Goal: Contribute content: Contribute content

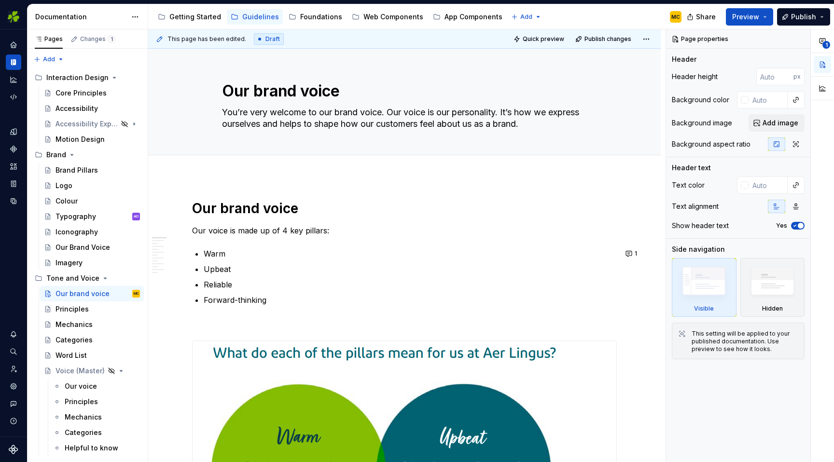
scroll to position [133, 0]
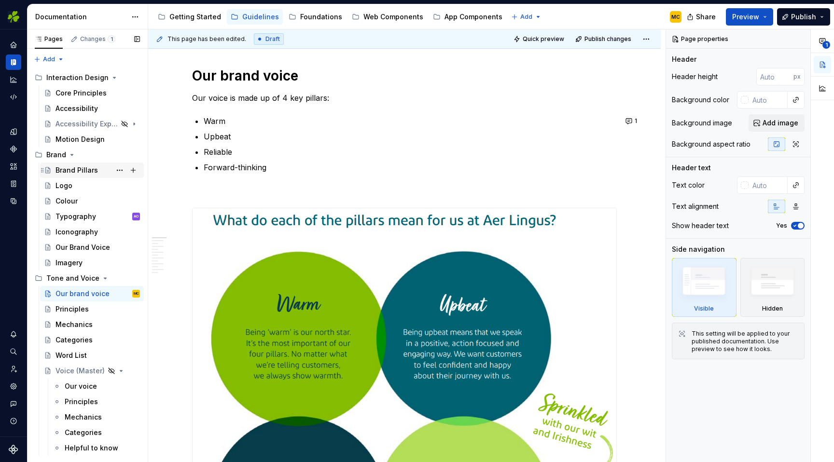
click at [73, 166] on div "Brand Pillars" at bounding box center [77, 171] width 42 height 10
type textarea "*"
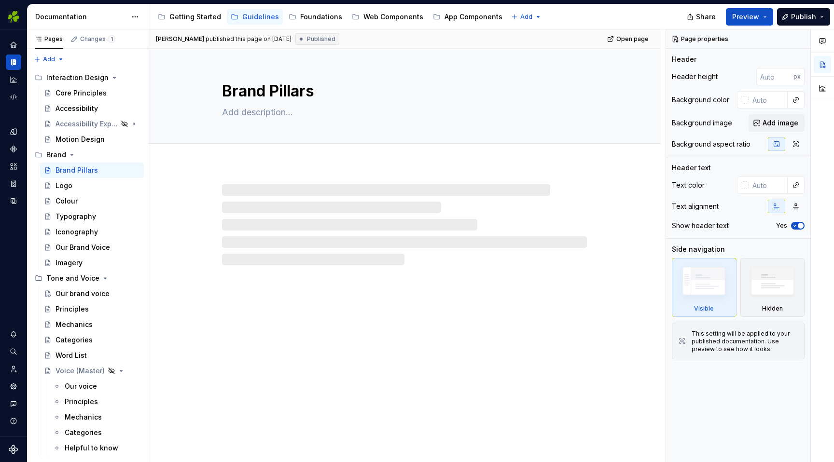
type textarea "*"
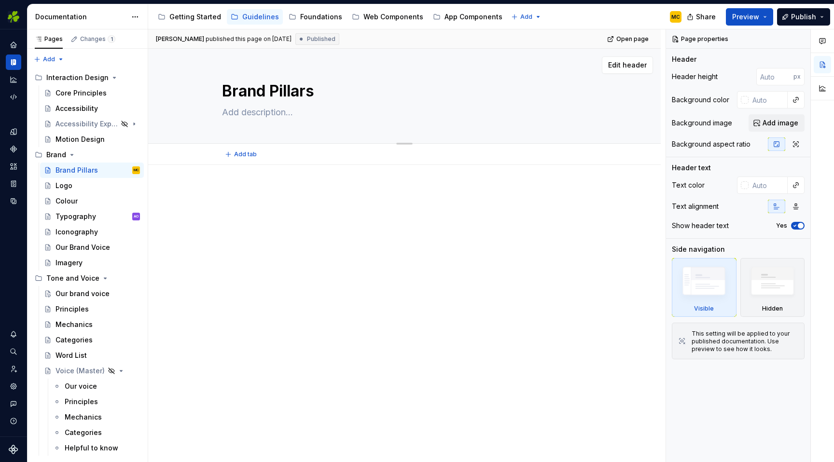
click at [280, 94] on textarea "Brand Pillars" at bounding box center [402, 91] width 365 height 23
type textarea "Brand G"
type textarea "*"
type textarea "Brand Gu"
type textarea "*"
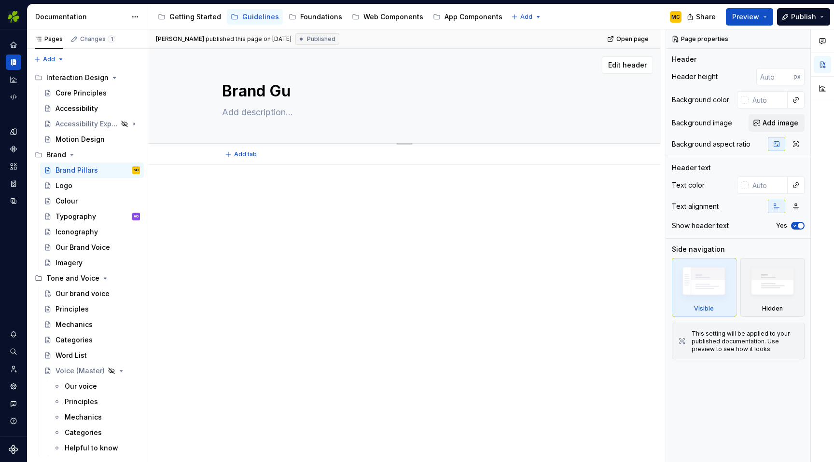
type textarea "Brand Gui"
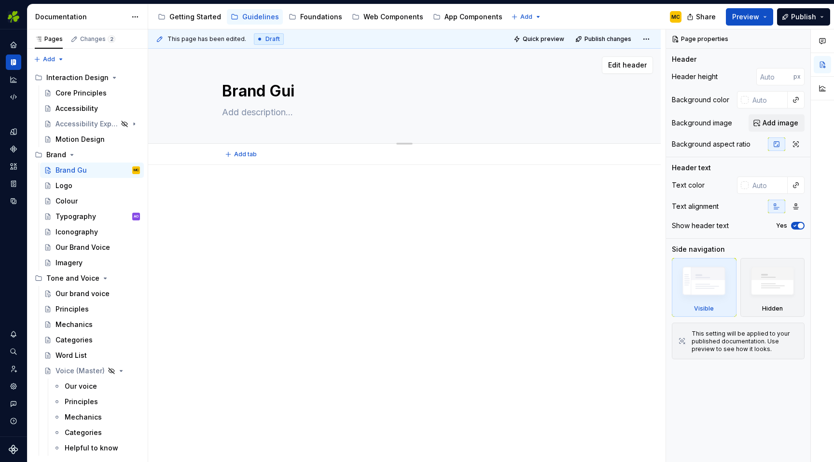
type textarea "*"
type textarea "Brand Guid"
type textarea "*"
type textarea "Brand Guide"
type textarea "*"
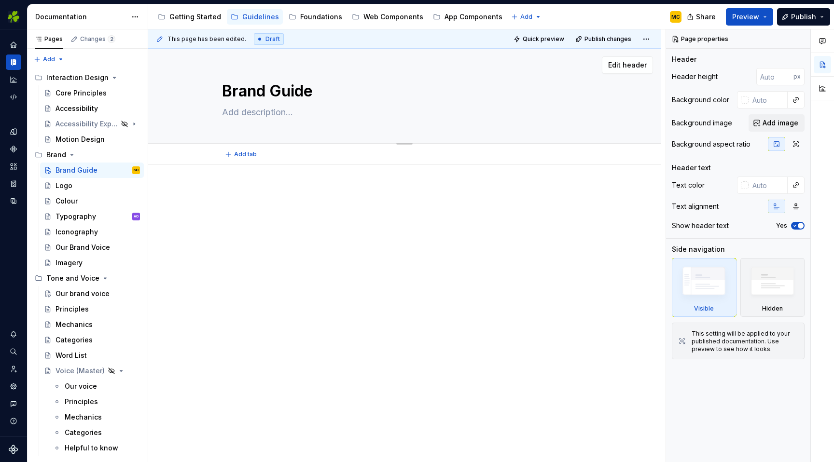
type textarea "Brand Guidel"
type textarea "*"
type textarea "Brand Guideli"
type textarea "*"
type textarea "Brand Guidelin"
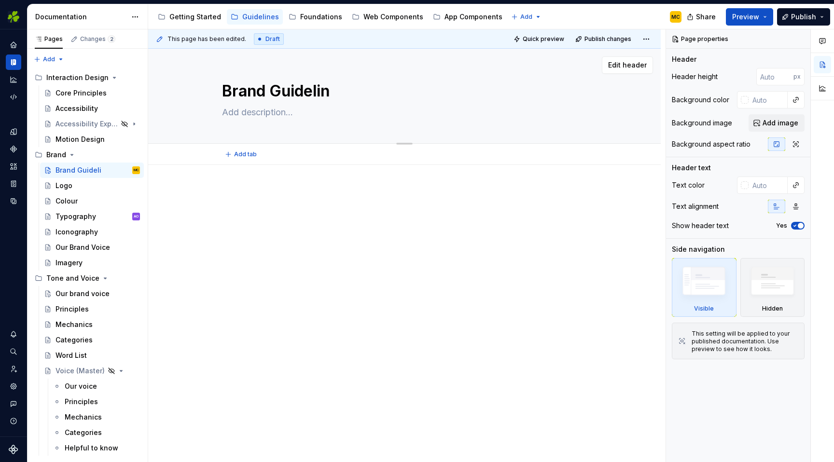
type textarea "*"
type textarea "Brand Guideline"
type textarea "*"
type textarea "Brand Guidelines"
type textarea "*"
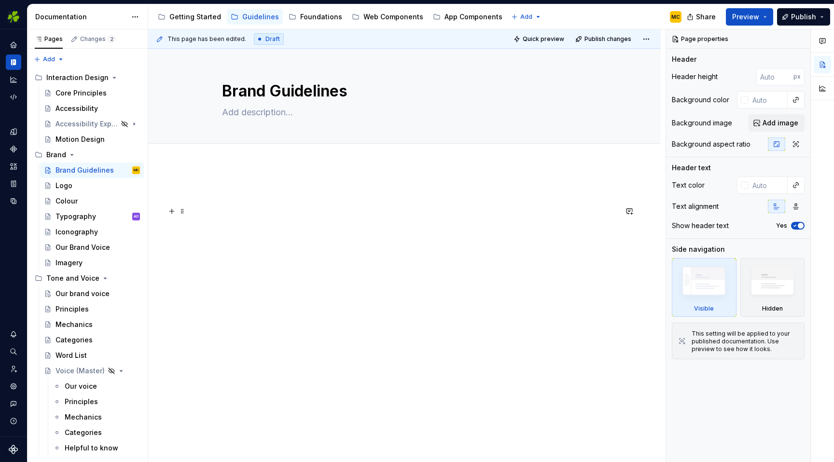
type textarea "Brand Guidelines"
click at [269, 215] on p at bounding box center [404, 212] width 425 height 12
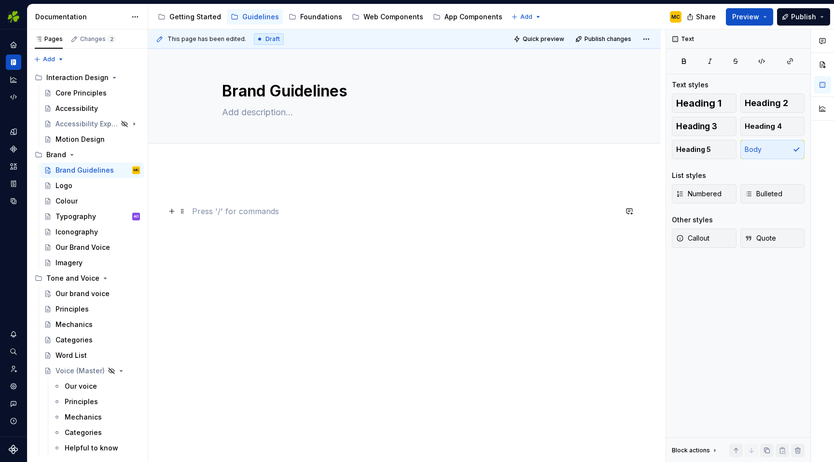
type textarea "*"
drag, startPoint x: 211, startPoint y: 212, endPoint x: 192, endPoint y: 205, distance: 20.6
click at [192, 205] on div "Logo typography" at bounding box center [404, 283] width 513 height 237
click at [320, 197] on button "button" at bounding box center [320, 194] width 14 height 14
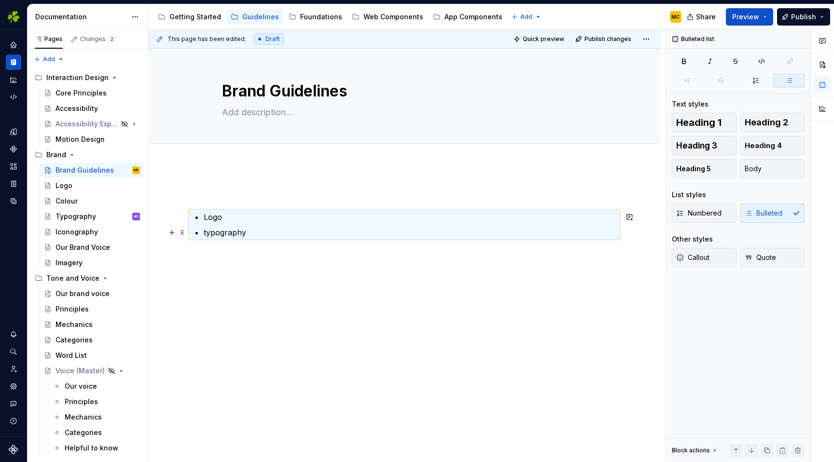
click at [289, 231] on p "typography" at bounding box center [410, 233] width 413 height 12
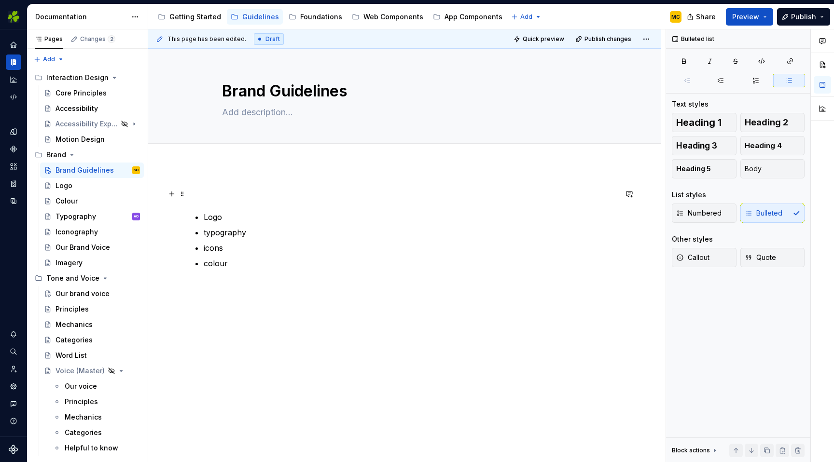
click at [342, 193] on p at bounding box center [404, 194] width 425 height 12
click at [236, 264] on p "colour" at bounding box center [410, 264] width 413 height 12
click at [234, 186] on div "logo typography icons colour imagery brand voice" at bounding box center [404, 319] width 513 height 308
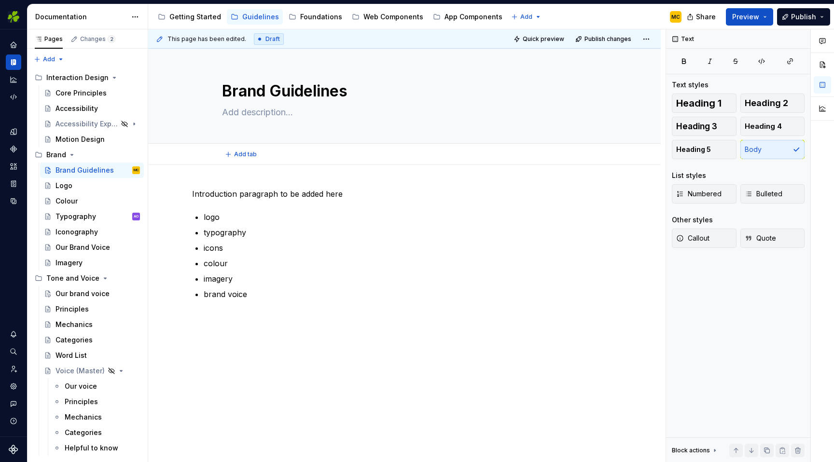
type textarea "*"
click at [634, 196] on button "button" at bounding box center [630, 194] width 14 height 14
click at [634, 222] on button "Send" at bounding box center [627, 226] width 13 height 13
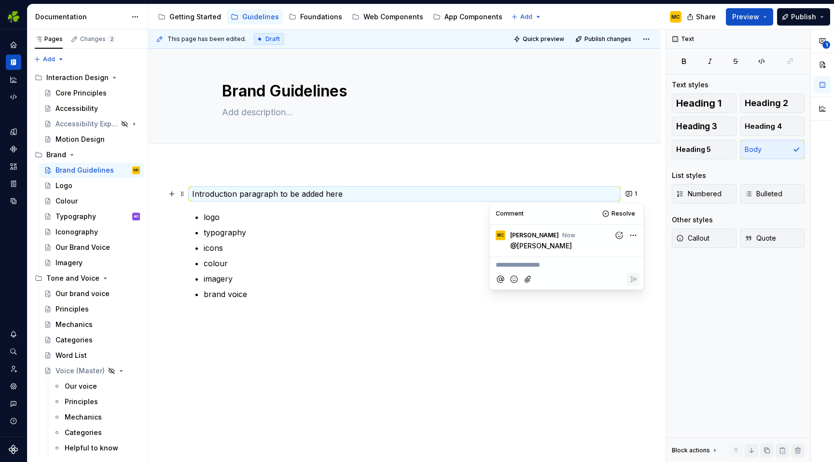
click at [353, 285] on ul "logo typography icons colour imagery brand voice" at bounding box center [410, 255] width 413 height 89
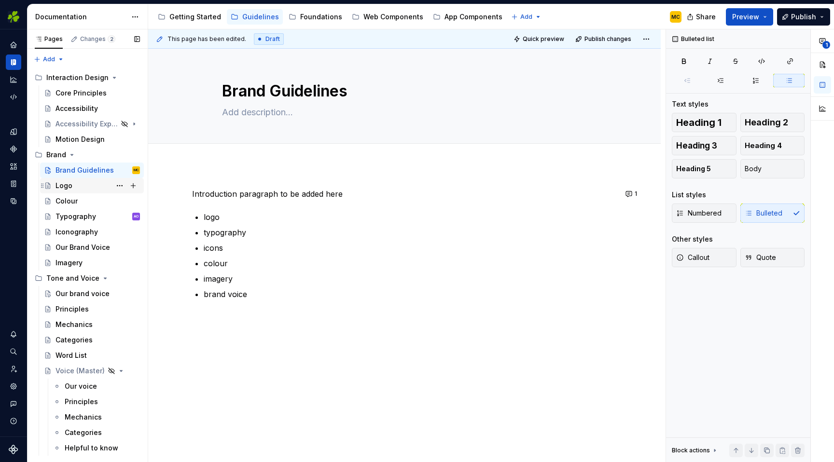
click at [85, 189] on div "Logo" at bounding box center [98, 186] width 84 height 14
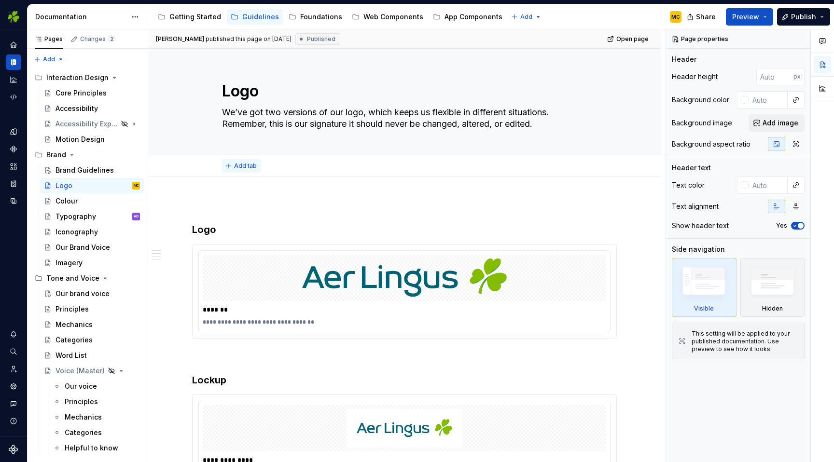
click at [246, 168] on span "Add tab" at bounding box center [245, 166] width 23 height 8
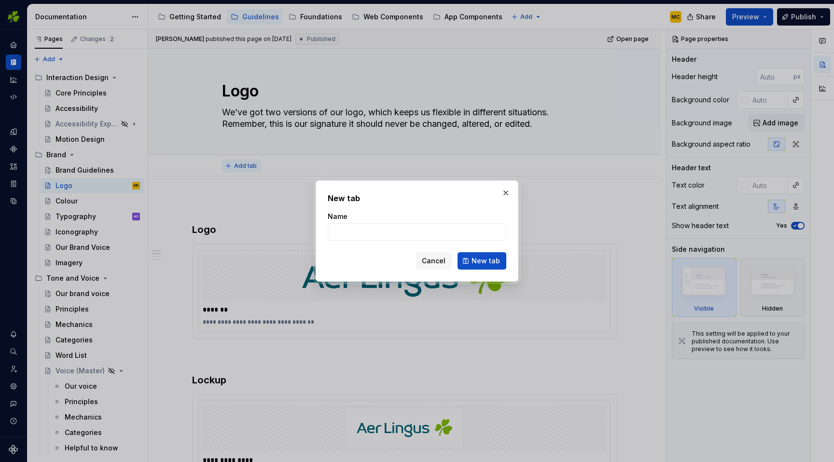
type textarea "*"
type input "Co-branding"
click button "New tab" at bounding box center [482, 260] width 49 height 17
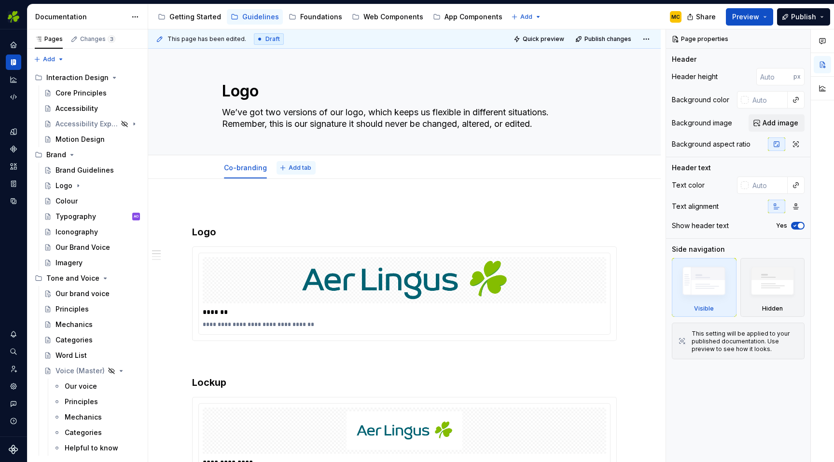
type textarea "*"
click at [304, 168] on span "Add tab" at bounding box center [300, 168] width 23 height 8
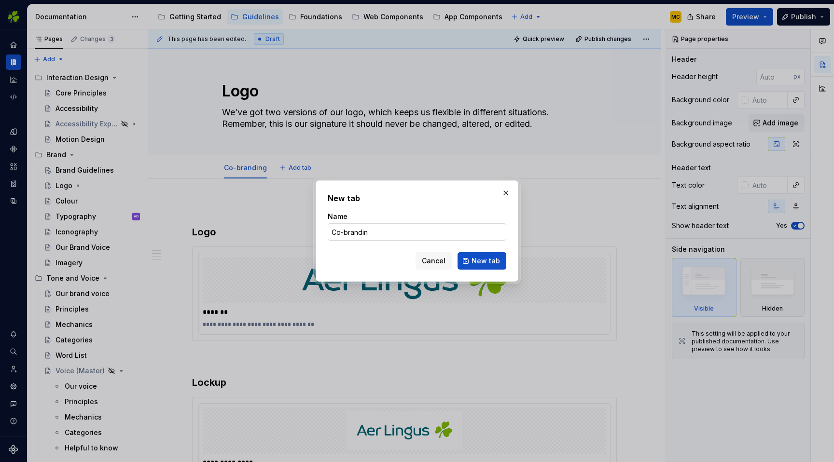
type input "Co-branding"
click button "New tab" at bounding box center [482, 260] width 49 height 17
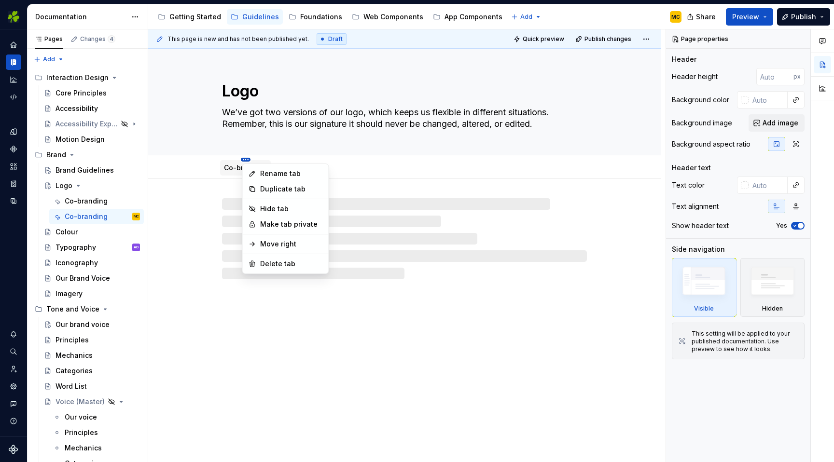
click at [247, 158] on html "EI Design MC Dataset Aer Lingus Documentation Accessibility guide for tree Page…" at bounding box center [417, 231] width 834 height 462
type textarea "*"
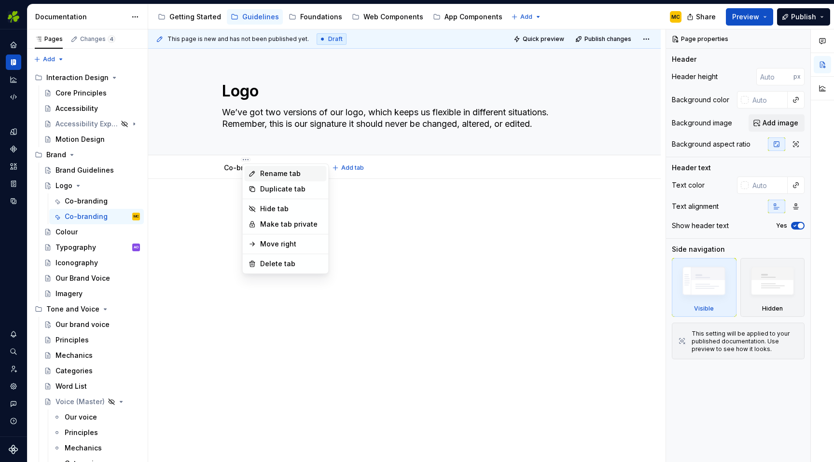
click at [276, 174] on div "Rename tab" at bounding box center [291, 174] width 63 height 10
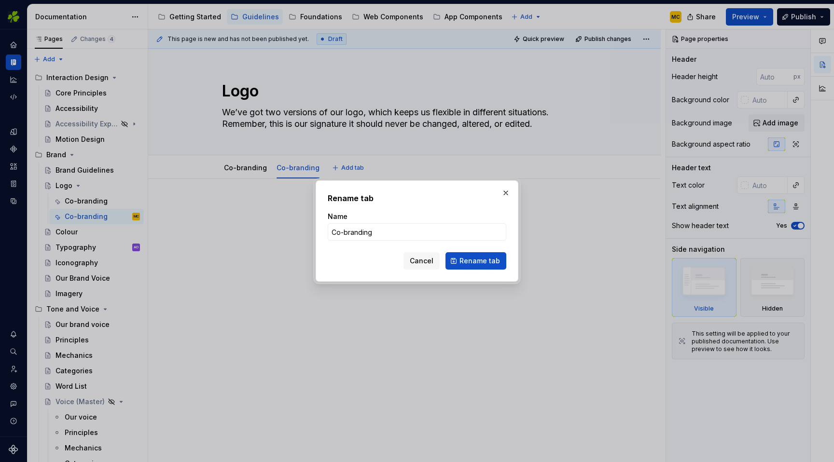
drag, startPoint x: 320, startPoint y: 227, endPoint x: 290, endPoint y: 228, distance: 29.9
click at [290, 228] on div "Rename tab Name Co-branding Cancel Rename tab" at bounding box center [417, 231] width 834 height 462
type input "Our Logo"
click at [472, 257] on span "Rename tab" at bounding box center [479, 261] width 41 height 10
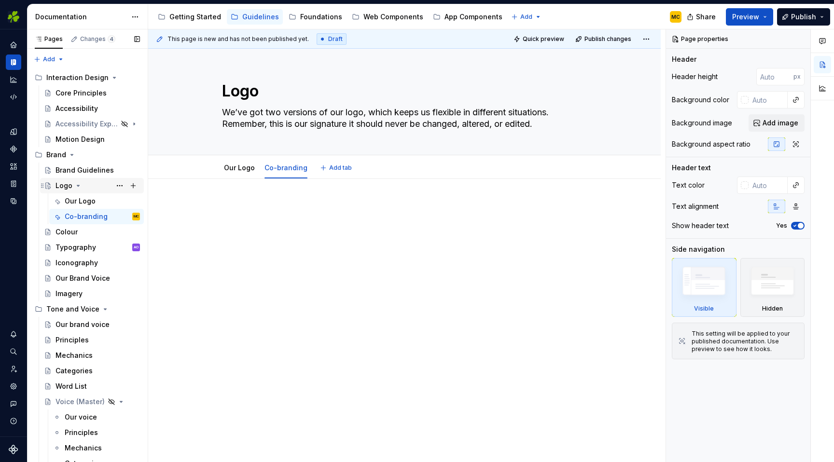
click at [81, 187] on icon "Page tree" at bounding box center [78, 186] width 8 height 8
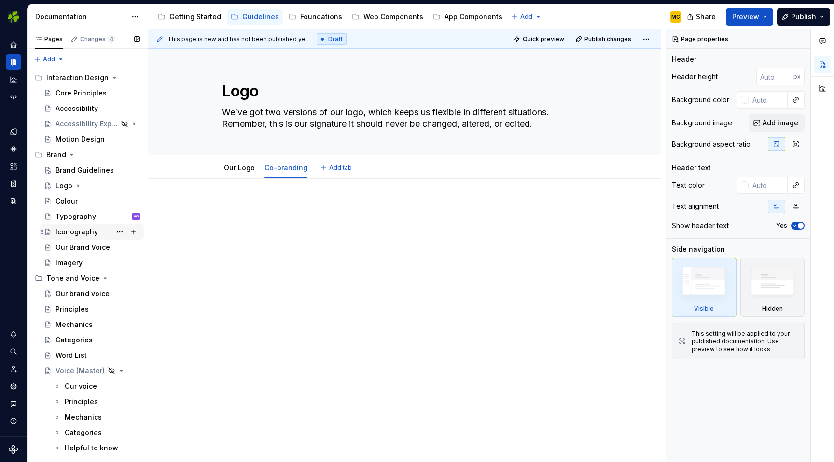
click at [78, 232] on div "Iconography" at bounding box center [77, 232] width 42 height 10
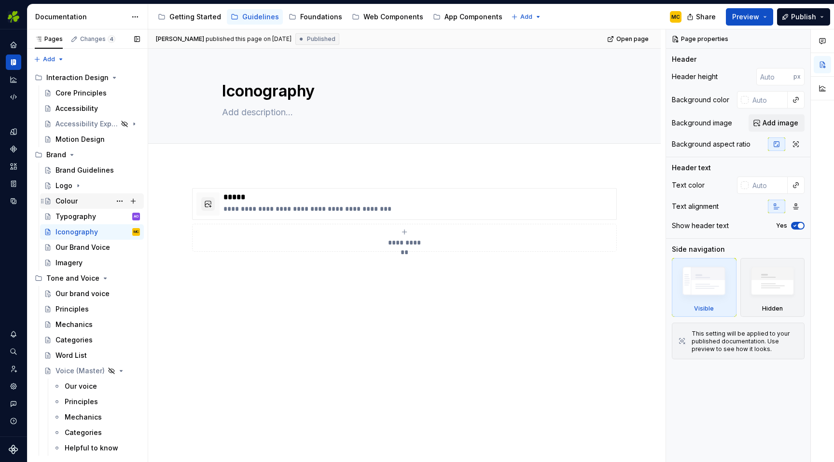
click at [82, 198] on div "Colour" at bounding box center [98, 202] width 84 height 14
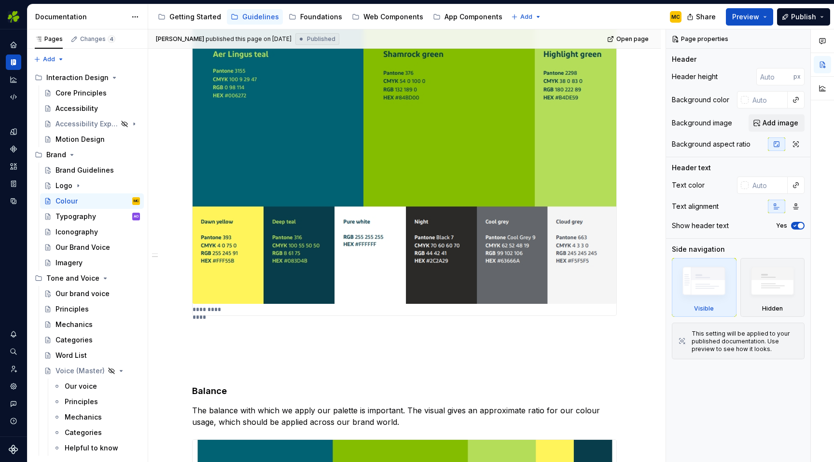
scroll to position [435, 0]
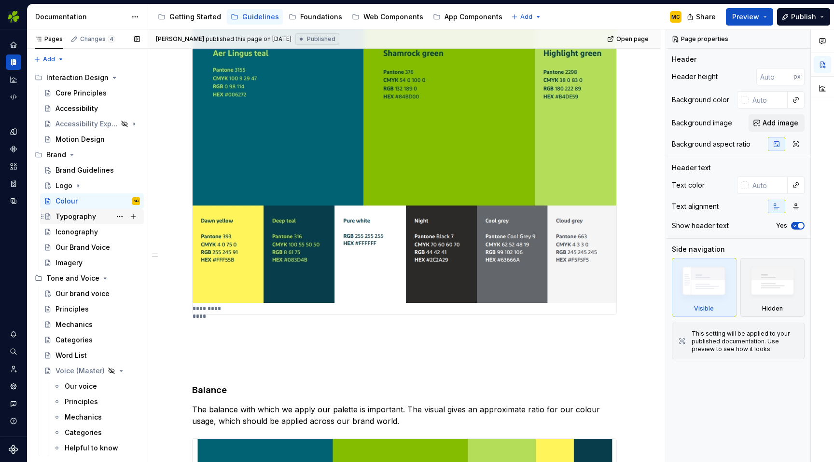
click at [95, 216] on div "Typography AO" at bounding box center [98, 217] width 84 height 14
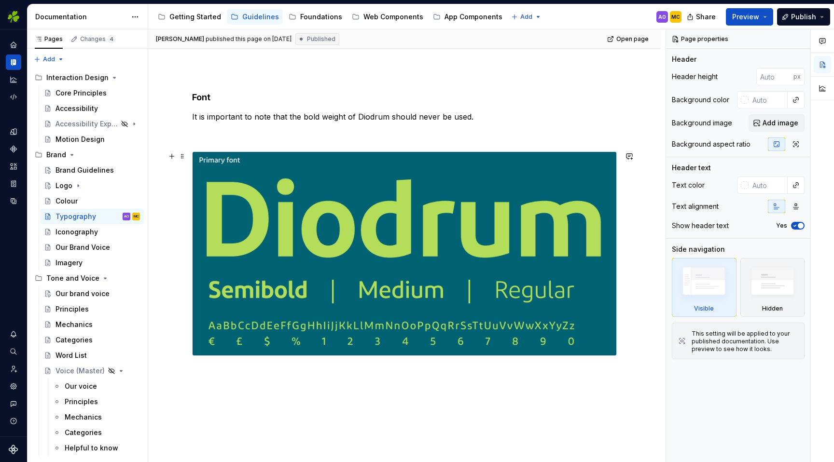
scroll to position [120, 0]
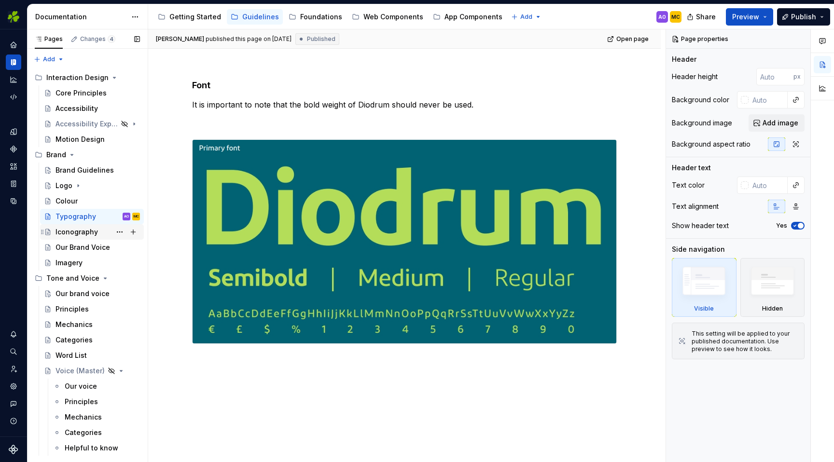
click at [88, 235] on div "Iconography" at bounding box center [77, 232] width 42 height 10
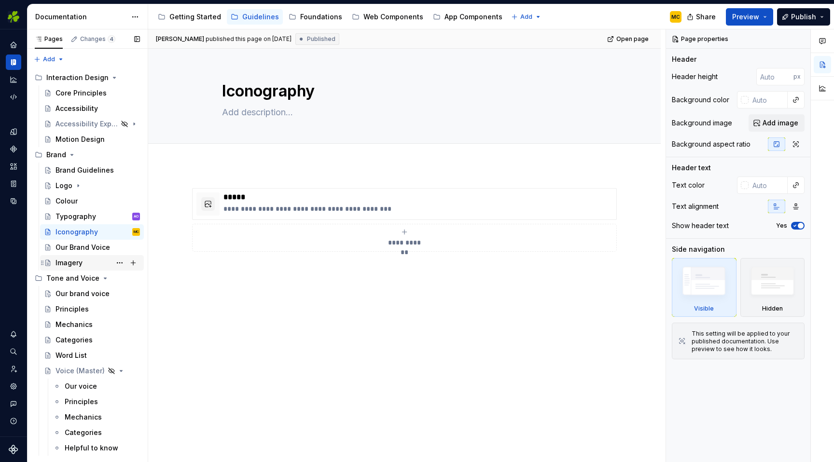
click at [83, 261] on div "Imagery" at bounding box center [98, 263] width 84 height 14
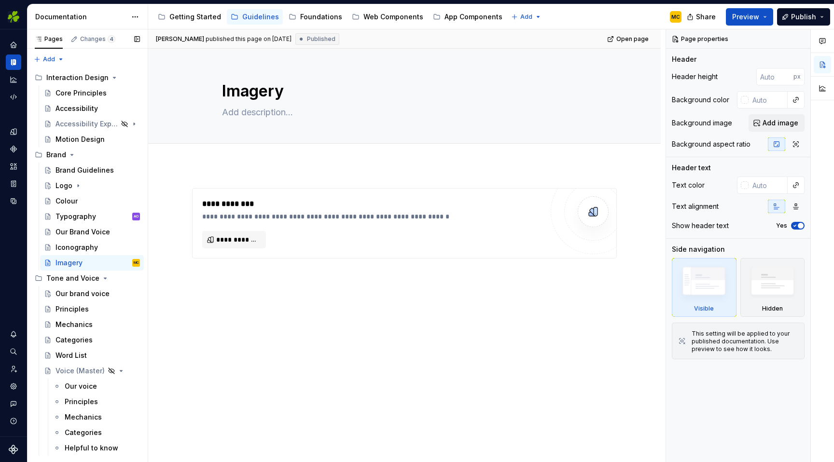
drag, startPoint x: 42, startPoint y: 232, endPoint x: 264, endPoint y: 0, distance: 320.9
click at [121, 155] on button "Page tree" at bounding box center [120, 155] width 14 height 14
type textarea "*"
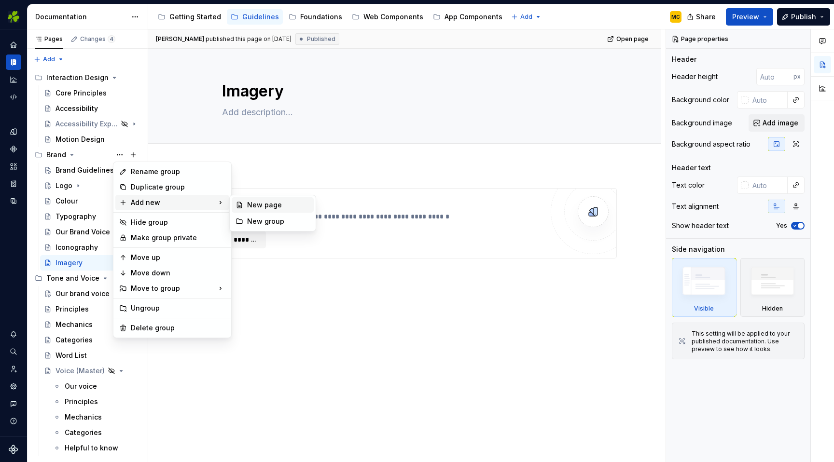
click at [260, 207] on div "New page" at bounding box center [278, 205] width 63 height 10
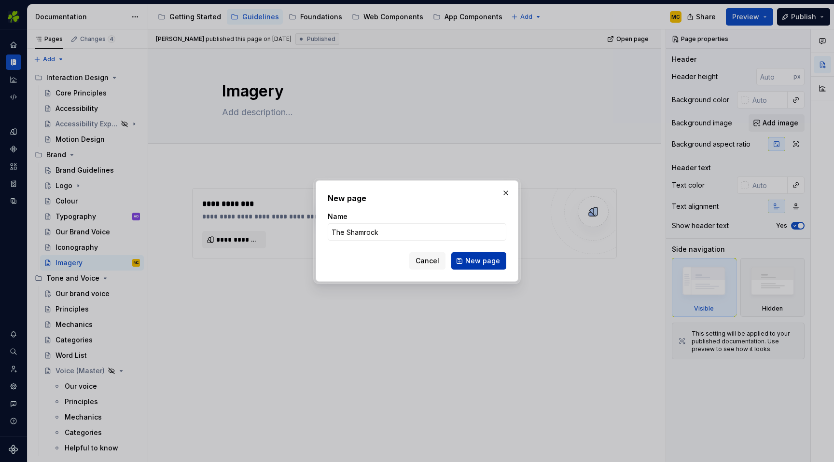
type input "The Shamrock"
click at [488, 263] on span "New page" at bounding box center [482, 261] width 35 height 10
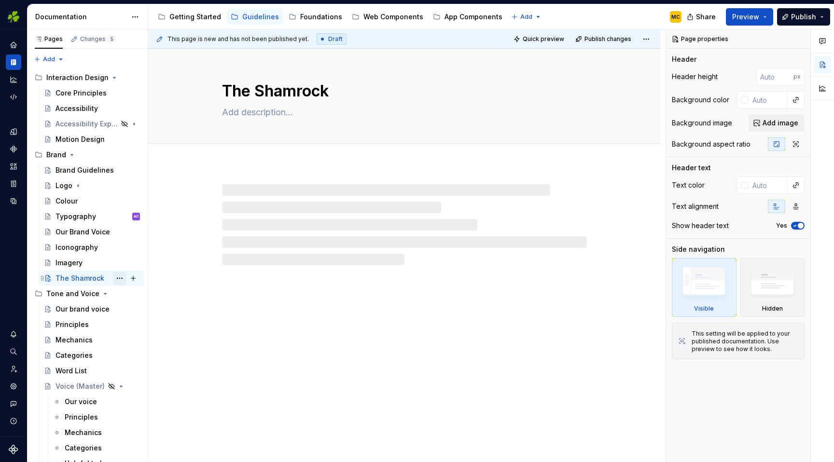
click at [119, 279] on button "Page tree" at bounding box center [120, 279] width 14 height 14
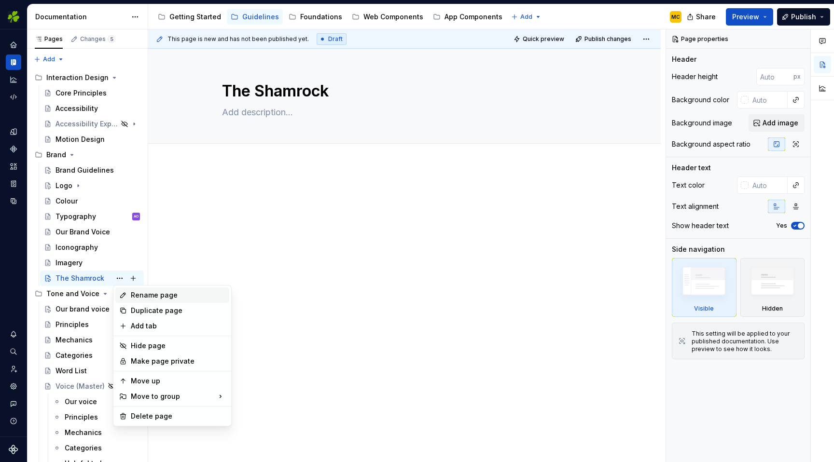
click at [176, 295] on div "Rename page" at bounding box center [178, 296] width 95 height 10
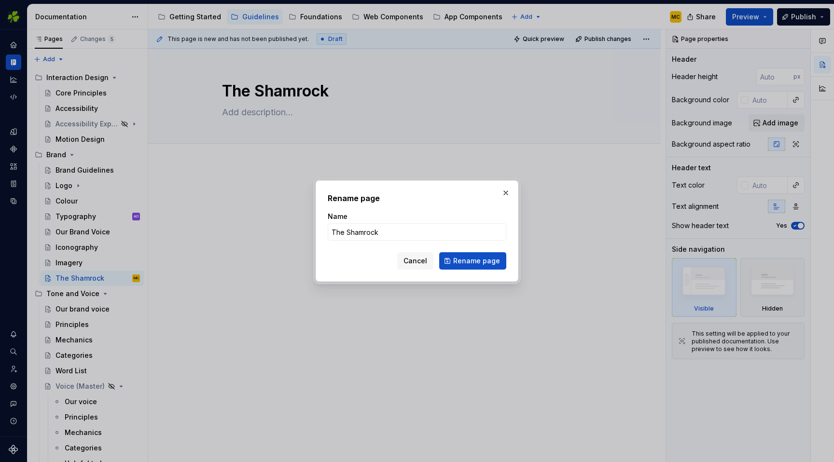
type textarea "*"
type input "Shamrock"
click button "Rename page" at bounding box center [472, 260] width 67 height 17
type textarea "*"
type textarea "Shamrock"
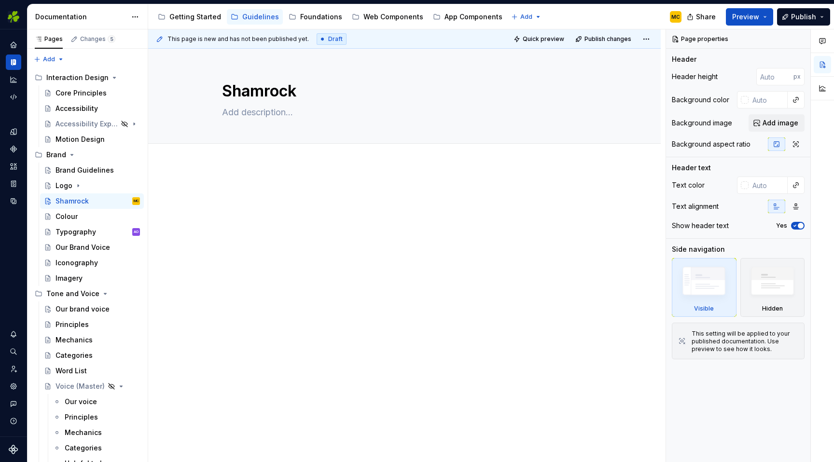
drag, startPoint x: 42, startPoint y: 278, endPoint x: 445, endPoint y: 0, distance: 488.5
click at [98, 166] on div "Brand Guidelines" at bounding box center [84, 171] width 56 height 10
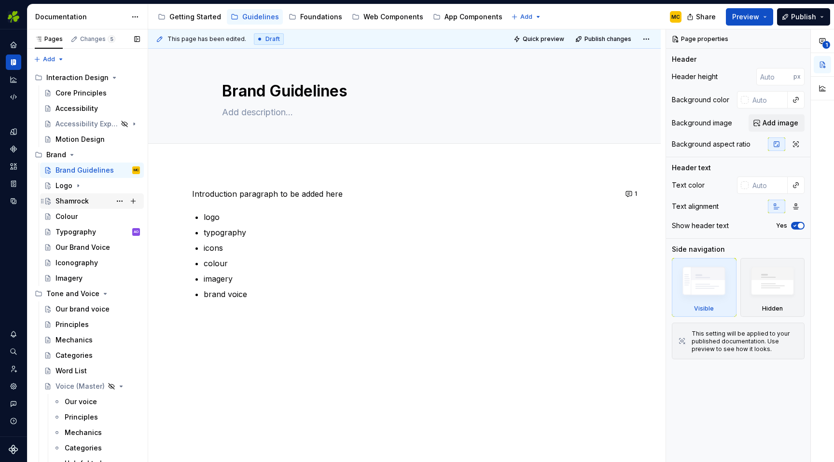
click at [87, 203] on div "Shamrock" at bounding box center [72, 201] width 33 height 10
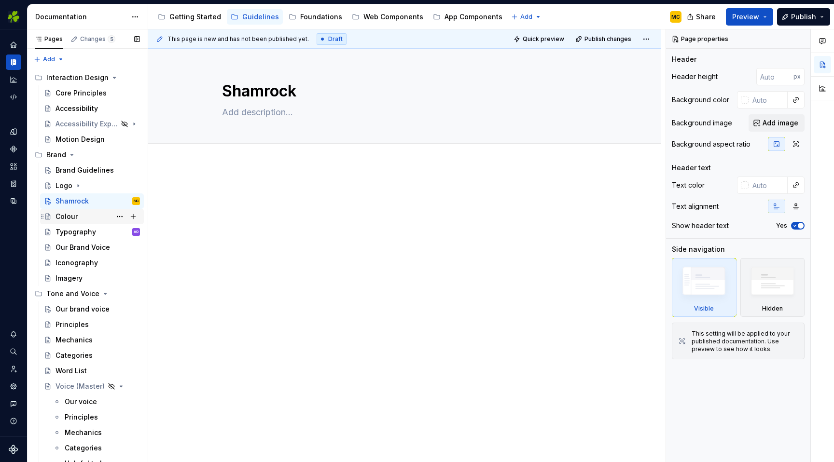
click at [89, 217] on div "Colour" at bounding box center [98, 217] width 84 height 14
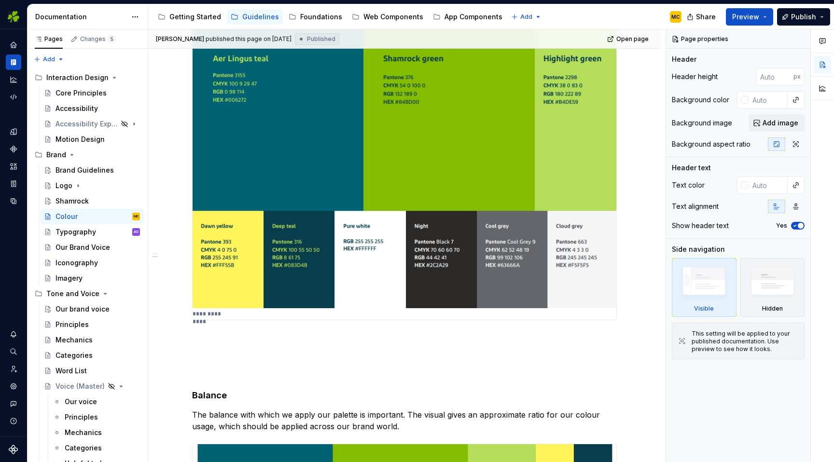
scroll to position [429, 0]
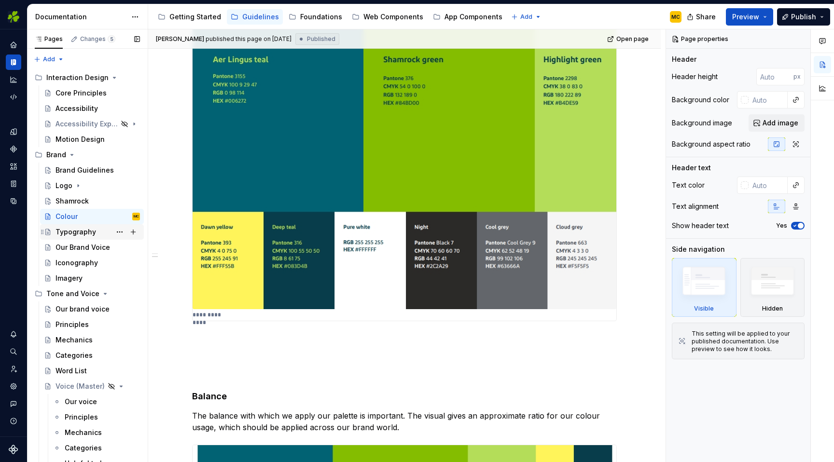
click at [88, 233] on div "Typography" at bounding box center [76, 232] width 41 height 10
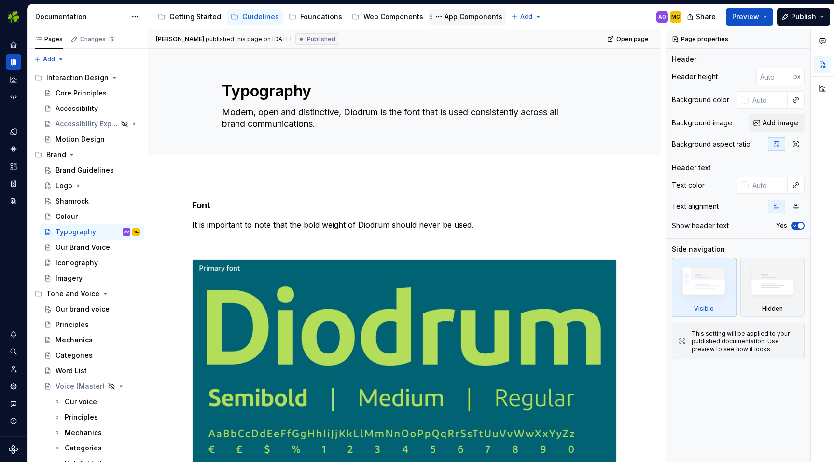
click at [445, 18] on div "App Components" at bounding box center [474, 17] width 58 height 10
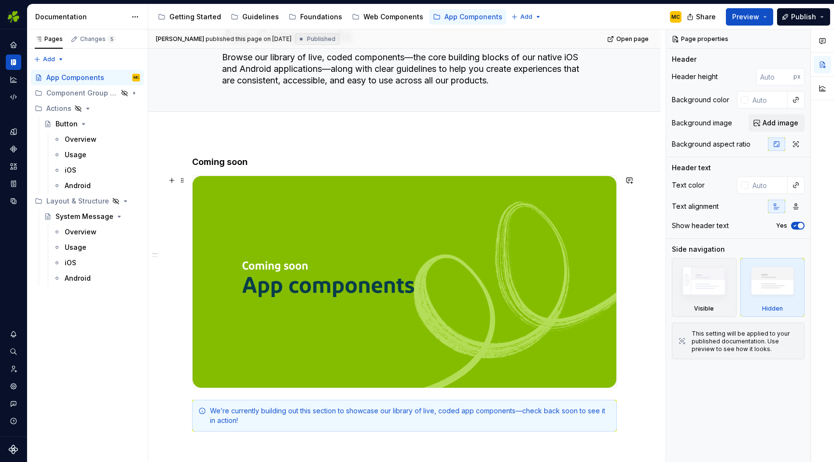
scroll to position [56, 0]
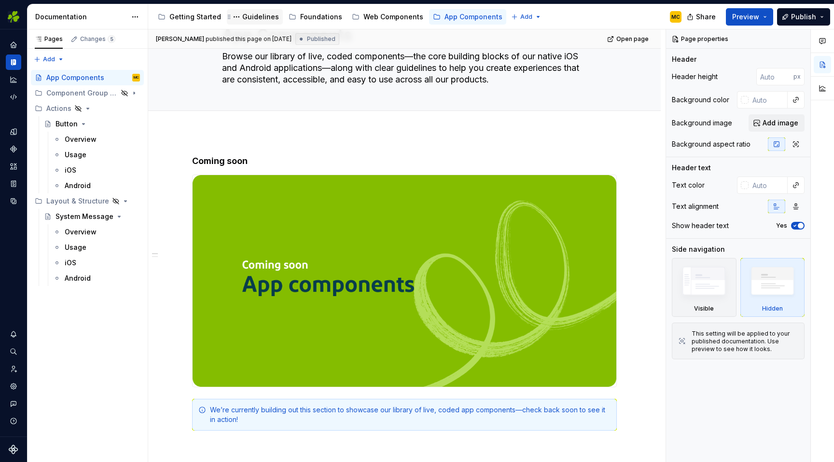
click at [253, 19] on div "Guidelines" at bounding box center [260, 17] width 37 height 10
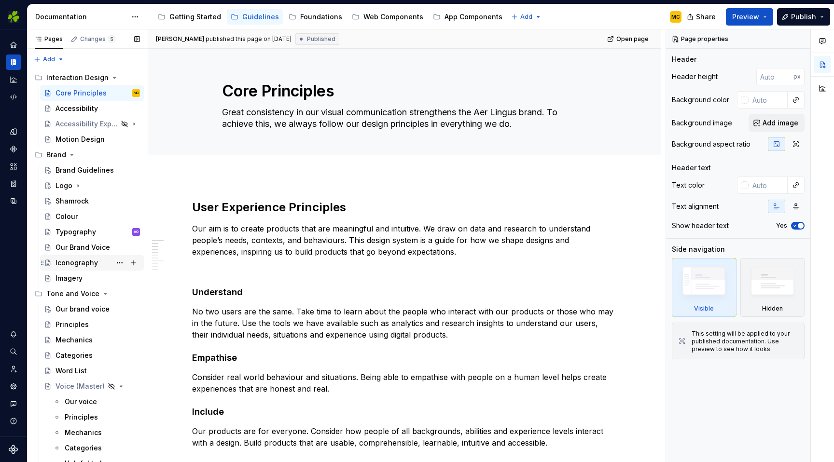
click at [85, 261] on div "Iconography" at bounding box center [77, 263] width 42 height 10
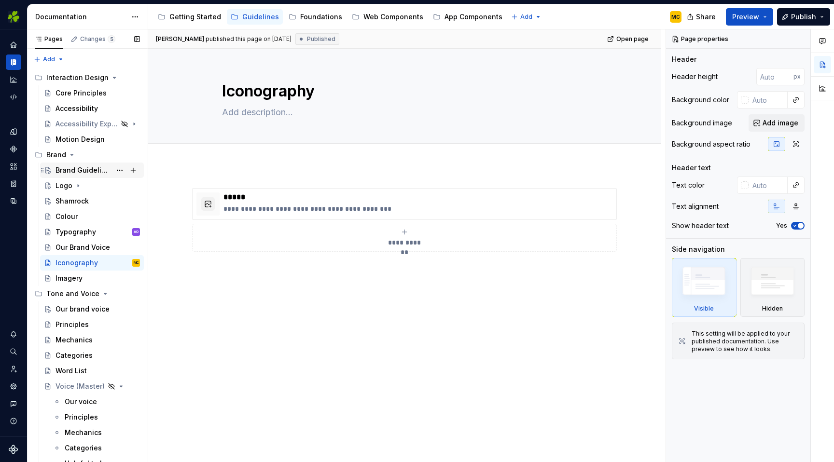
click at [93, 172] on div "Brand Guidelines" at bounding box center [84, 171] width 56 height 10
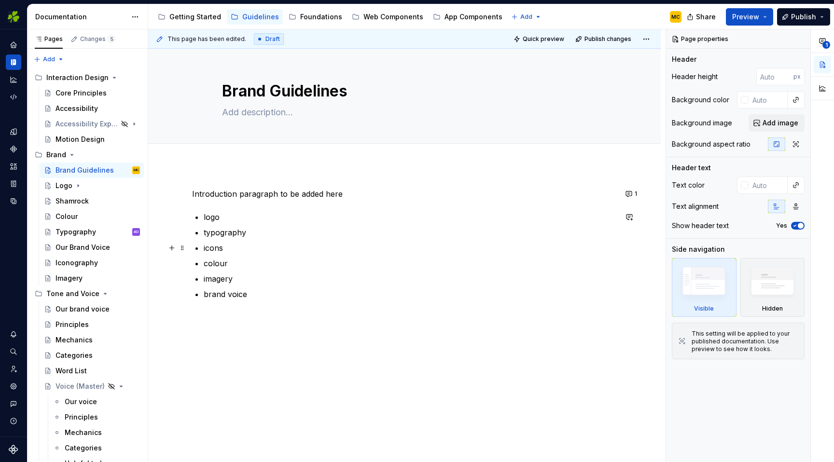
scroll to position [6, 0]
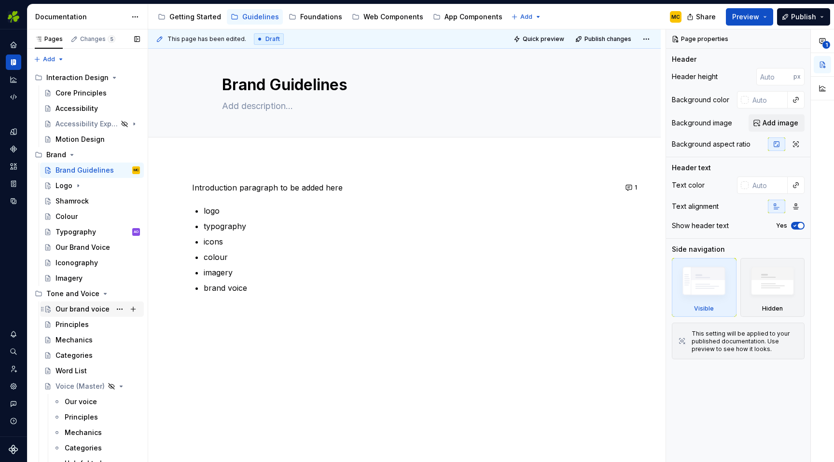
click at [99, 311] on div "Our brand voice" at bounding box center [83, 310] width 54 height 10
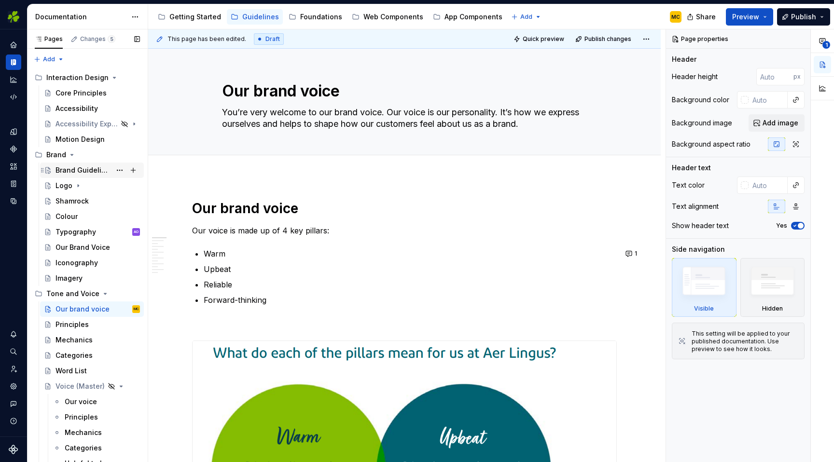
click at [83, 172] on div "Brand Guidelines" at bounding box center [84, 171] width 56 height 10
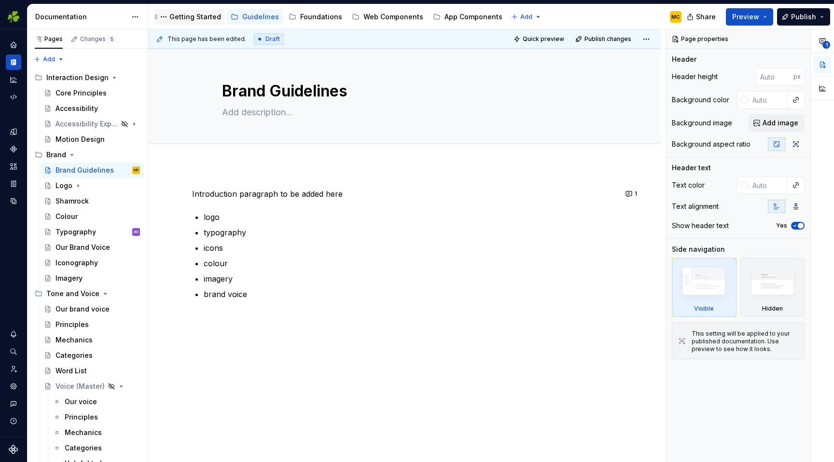
click at [203, 15] on div "Getting Started" at bounding box center [195, 17] width 52 height 10
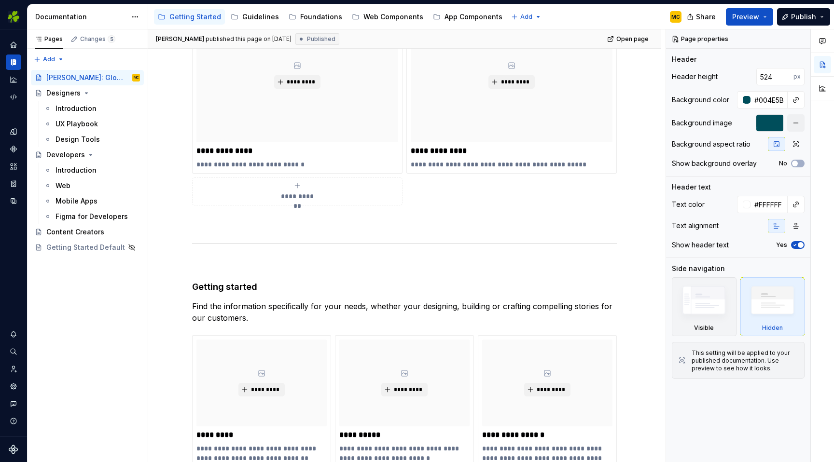
scroll to position [634, 0]
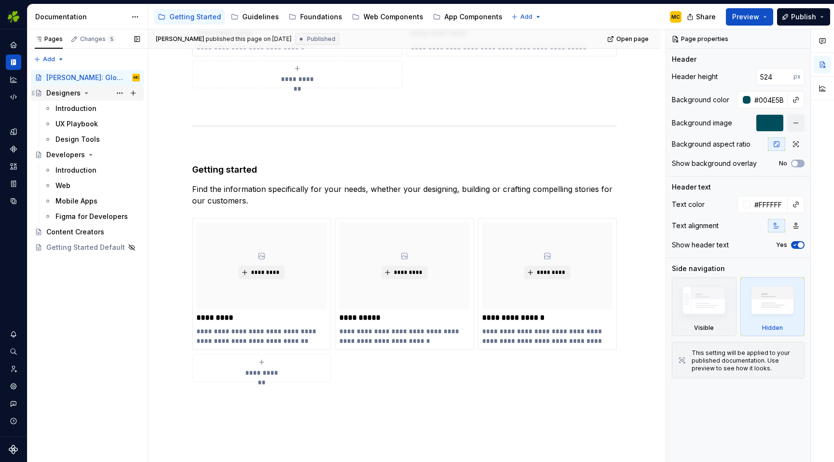
click at [64, 90] on div "Designers" at bounding box center [63, 93] width 34 height 10
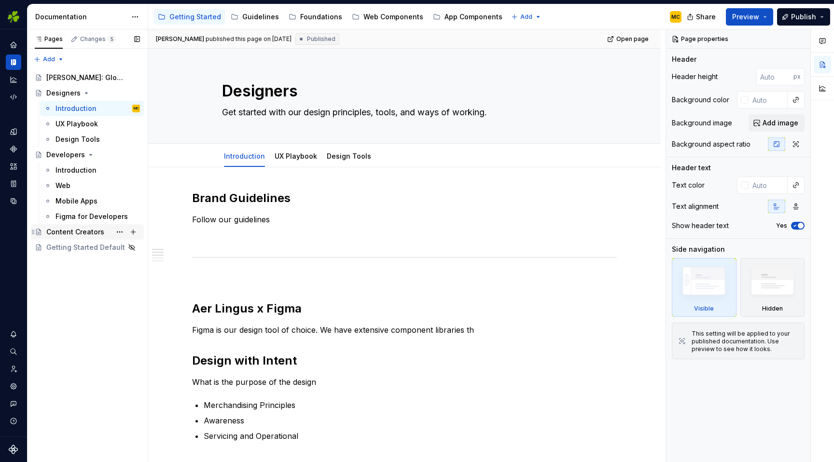
click at [74, 231] on div "Content Creators" at bounding box center [75, 232] width 58 height 10
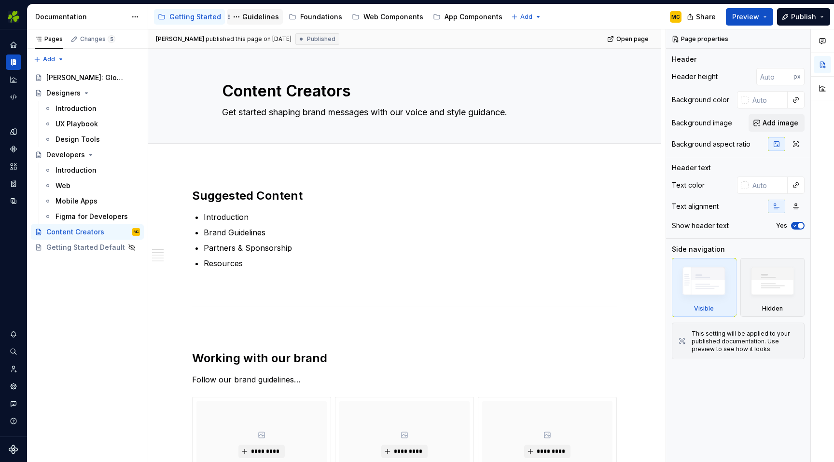
click at [250, 16] on div "Guidelines" at bounding box center [260, 17] width 37 height 10
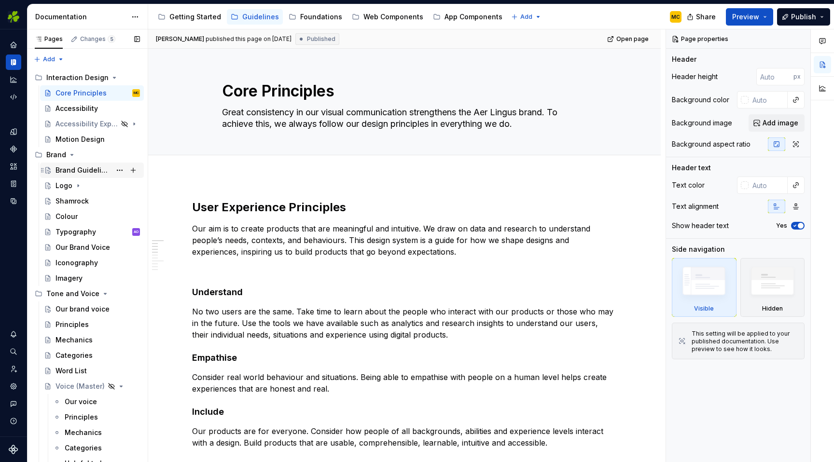
click at [86, 169] on div "Brand Guidelines" at bounding box center [84, 171] width 56 height 10
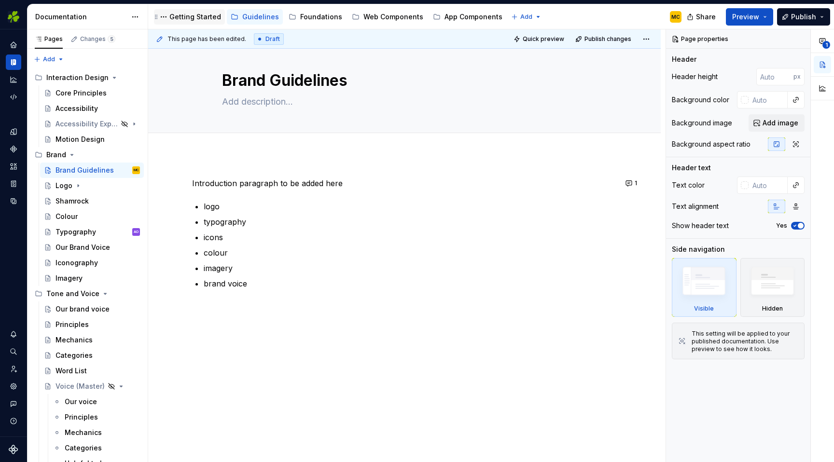
click at [203, 20] on div "Getting Started" at bounding box center [195, 17] width 52 height 10
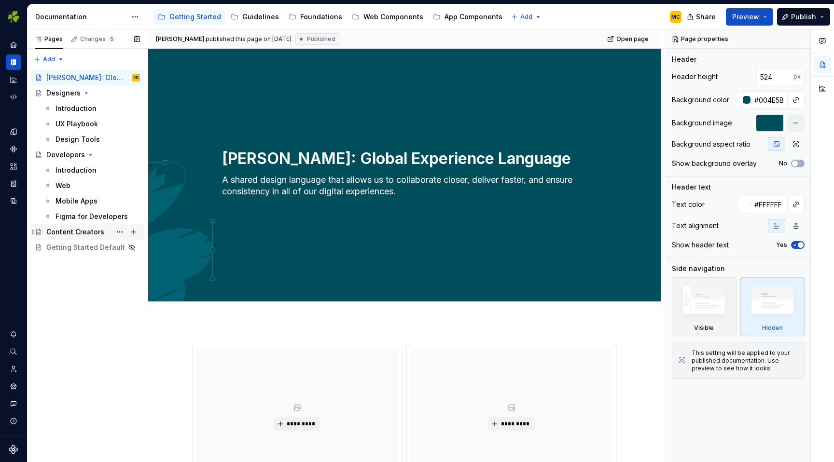
click at [89, 229] on div "Content Creators" at bounding box center [75, 232] width 58 height 10
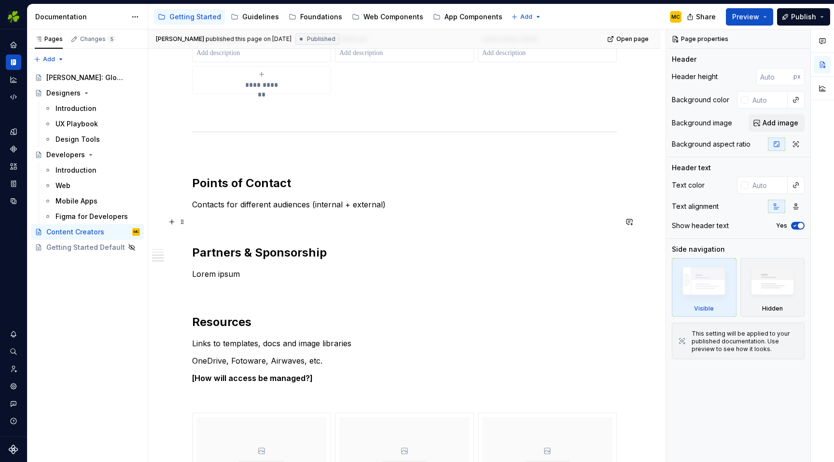
scroll to position [584, 0]
click at [265, 273] on p "Lorem ipsum" at bounding box center [404, 274] width 425 height 12
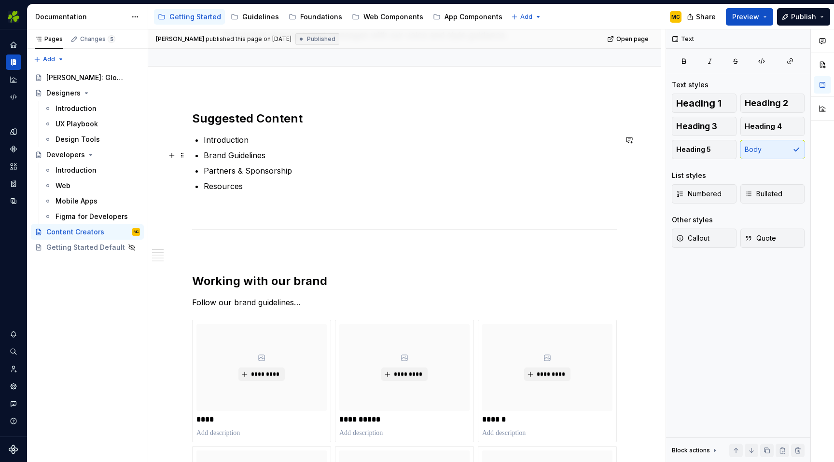
scroll to position [0, 0]
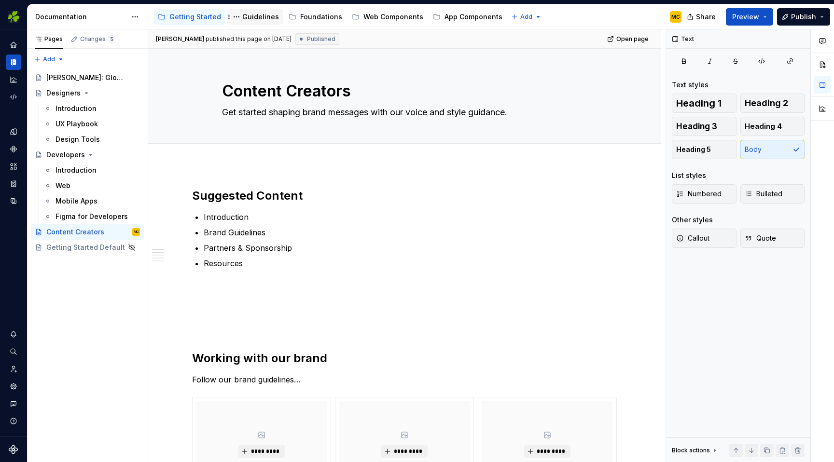
click at [253, 14] on div "Guidelines" at bounding box center [260, 17] width 37 height 10
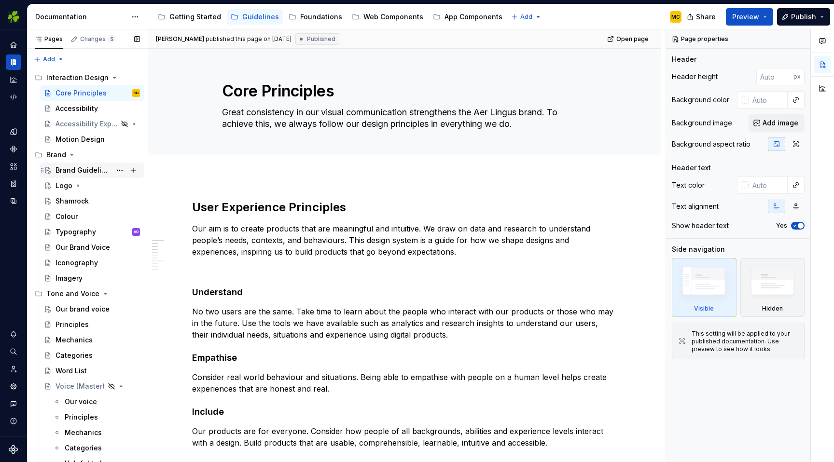
click at [85, 172] on div "Brand Guidelines" at bounding box center [84, 171] width 56 height 10
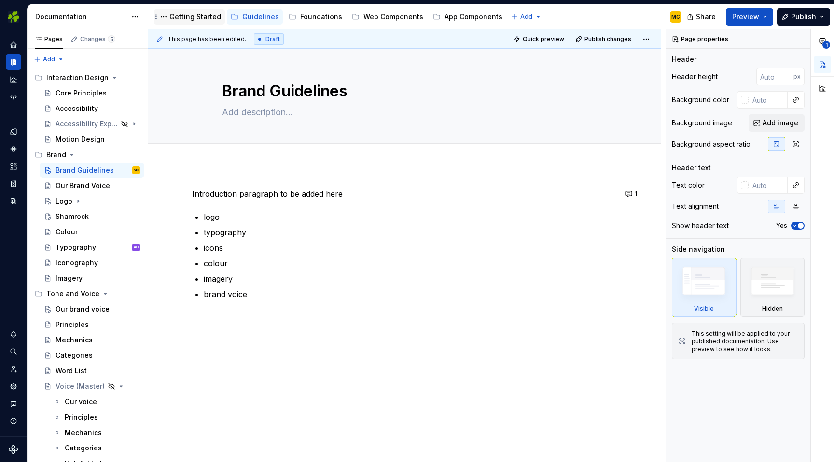
click at [179, 14] on div "Getting Started" at bounding box center [195, 17] width 52 height 10
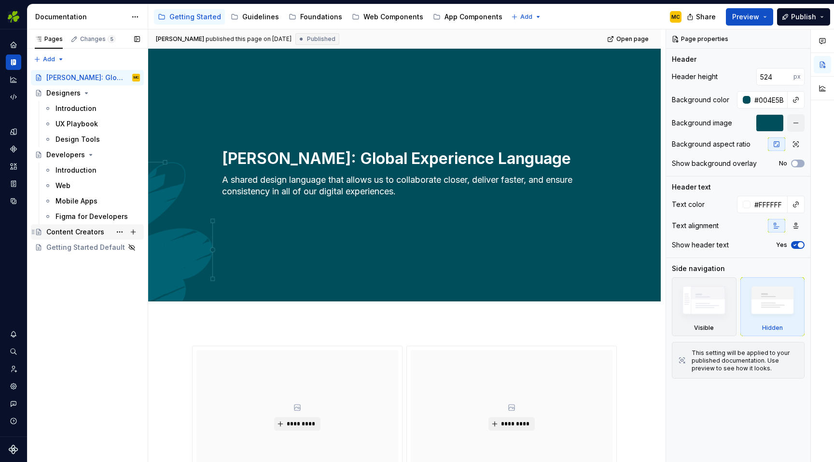
click at [79, 233] on div "Content Creators" at bounding box center [75, 232] width 58 height 10
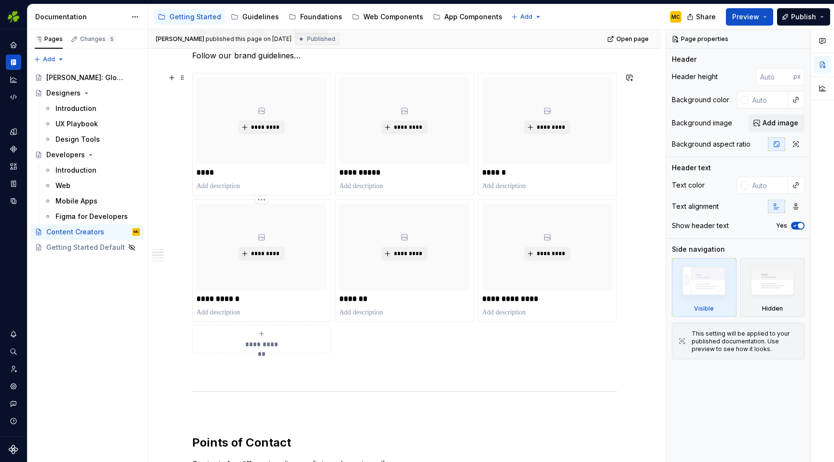
scroll to position [327, 0]
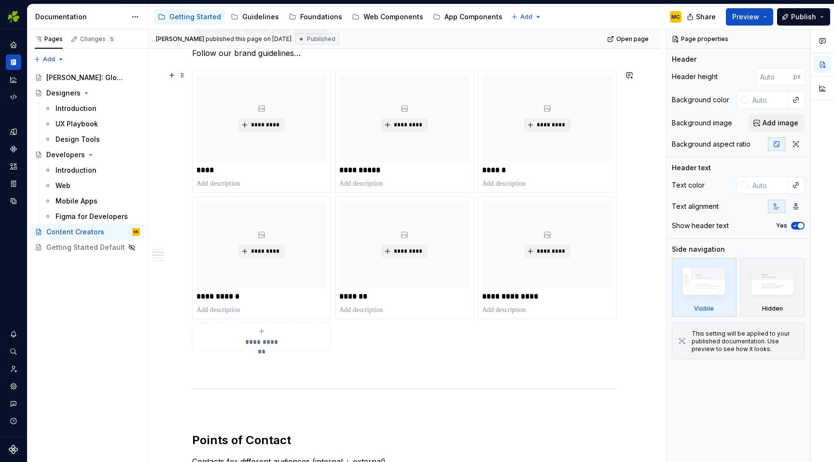
click at [581, 330] on div "**********" at bounding box center [404, 210] width 425 height 281
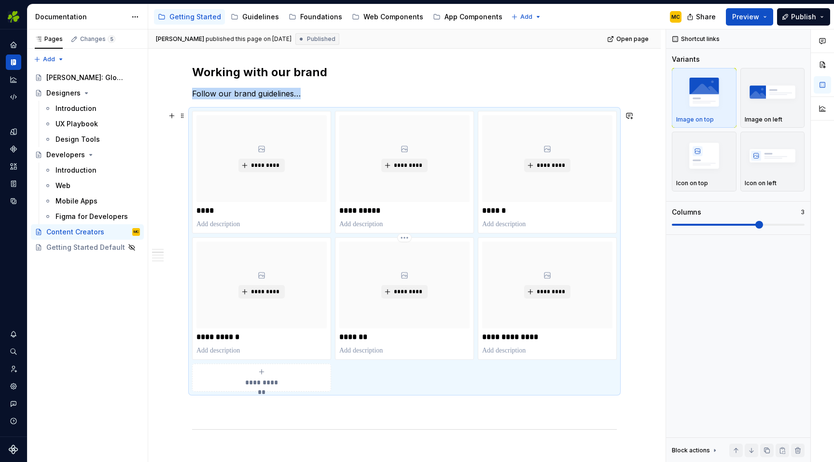
scroll to position [288, 0]
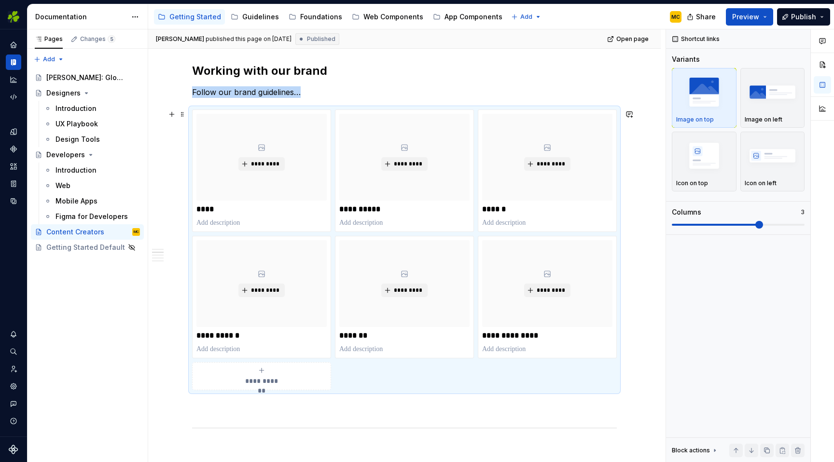
click at [476, 374] on div "**********" at bounding box center [404, 250] width 425 height 281
click at [258, 18] on div "Guidelines" at bounding box center [260, 17] width 37 height 10
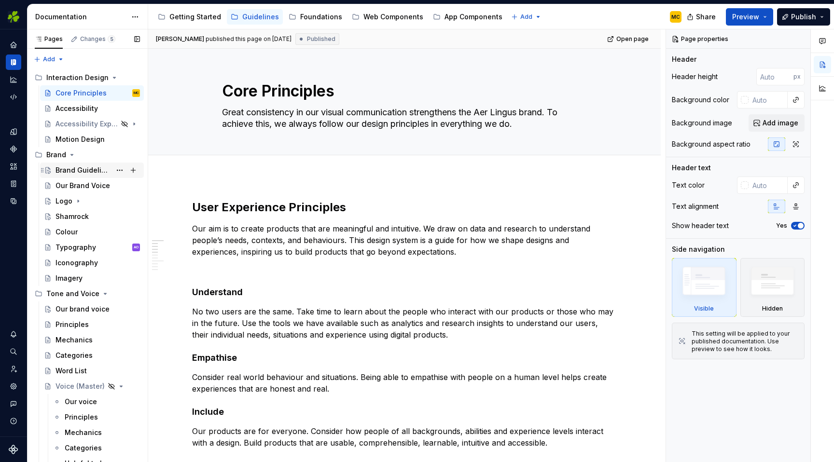
click at [92, 166] on div "Brand Guidelines" at bounding box center [84, 171] width 56 height 10
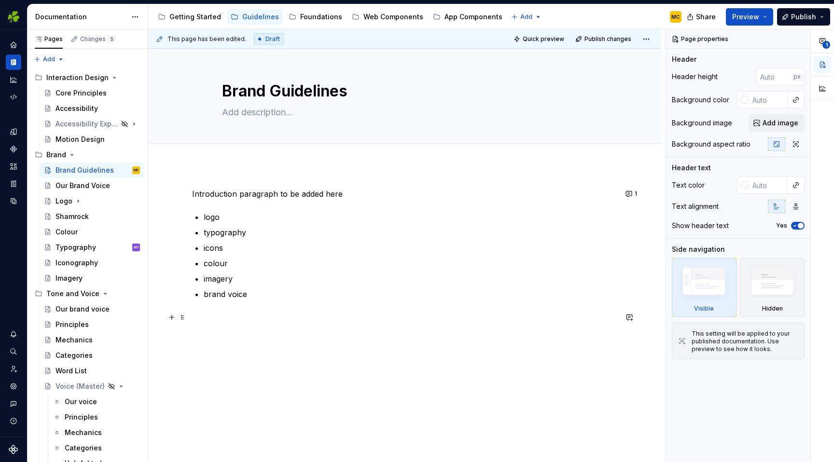
scroll to position [11, 0]
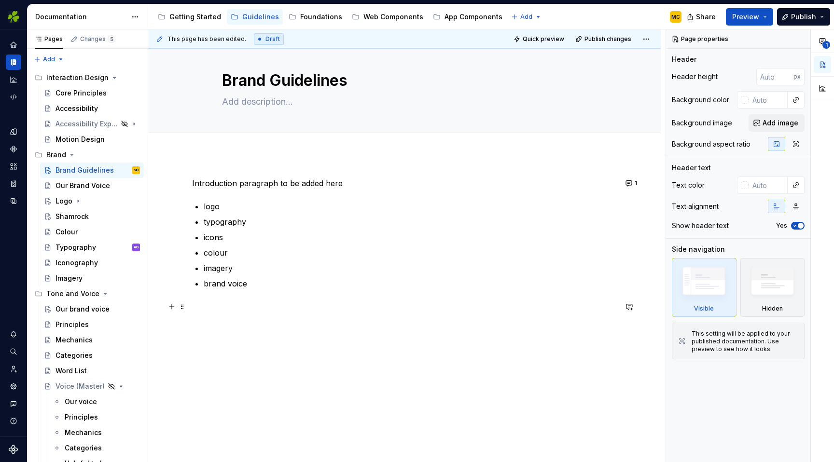
type textarea "*"
click at [293, 306] on p at bounding box center [404, 307] width 425 height 12
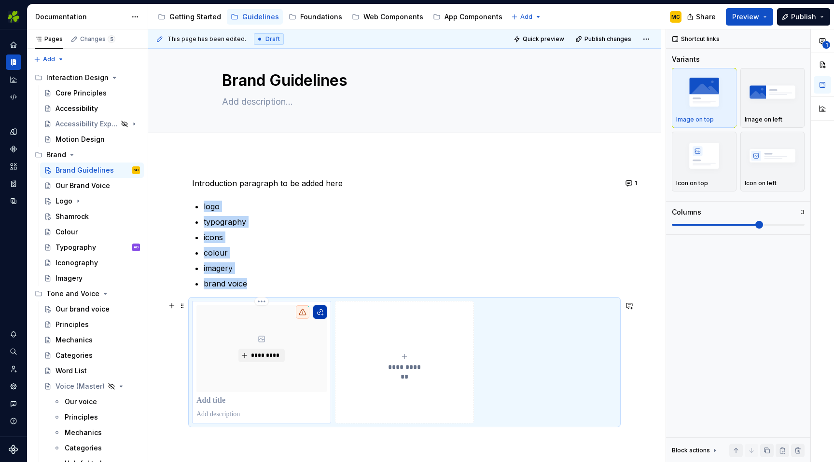
click at [320, 315] on button "button" at bounding box center [320, 313] width 14 height 14
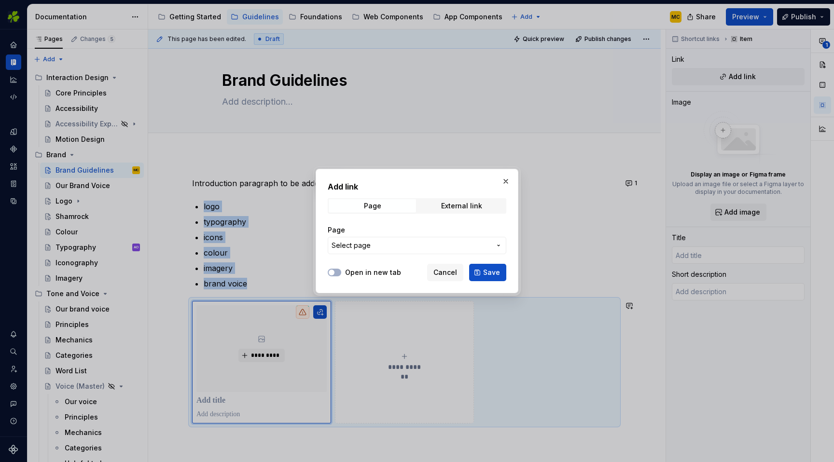
click at [390, 245] on span "Select page" at bounding box center [411, 246] width 159 height 10
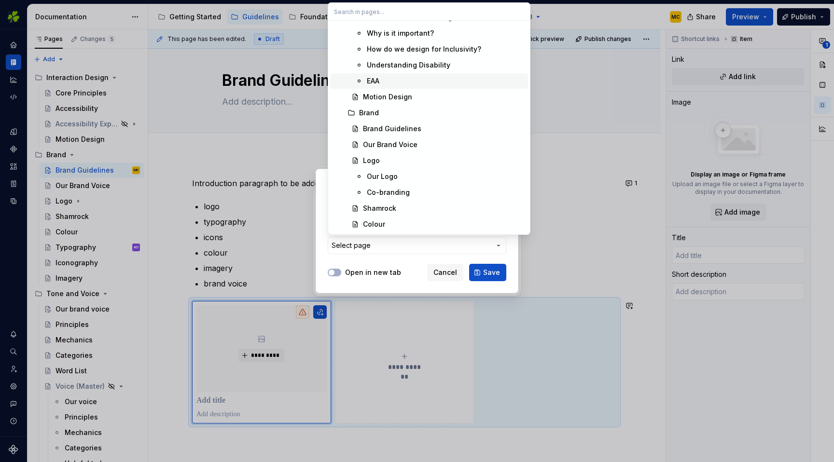
scroll to position [319, 0]
click at [408, 159] on div "Logo" at bounding box center [443, 158] width 161 height 10
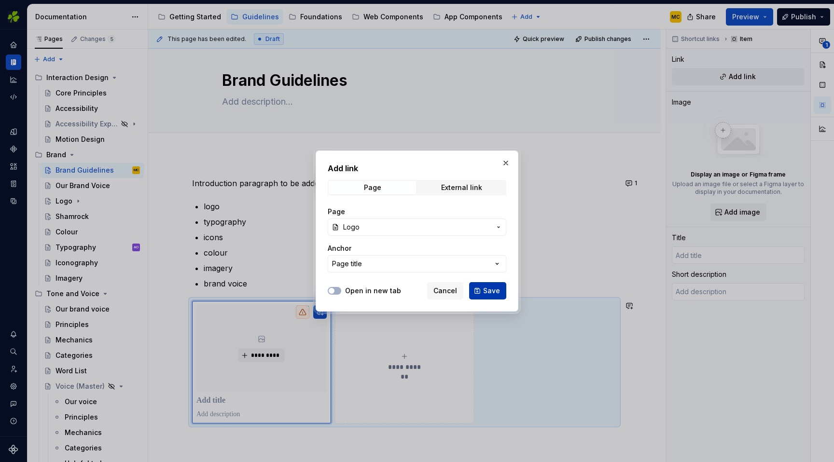
click at [487, 292] on span "Save" at bounding box center [491, 291] width 17 height 10
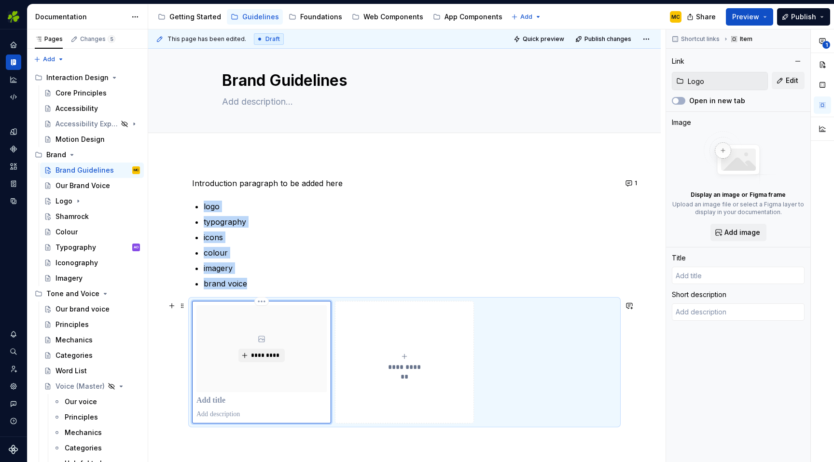
type textarea "*"
type input "Logo"
type textarea "We’ve got two versions of our logo, which keeps us flexible in different situat…"
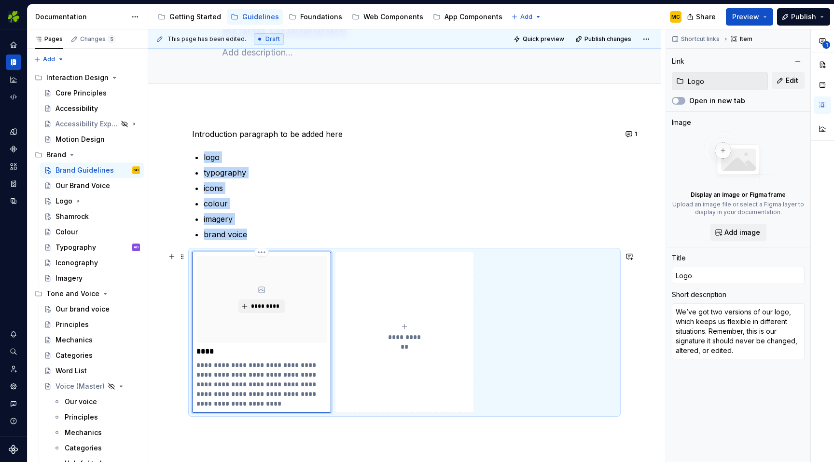
scroll to position [61, 0]
click at [413, 329] on div "**********" at bounding box center [404, 331] width 130 height 19
type textarea "*"
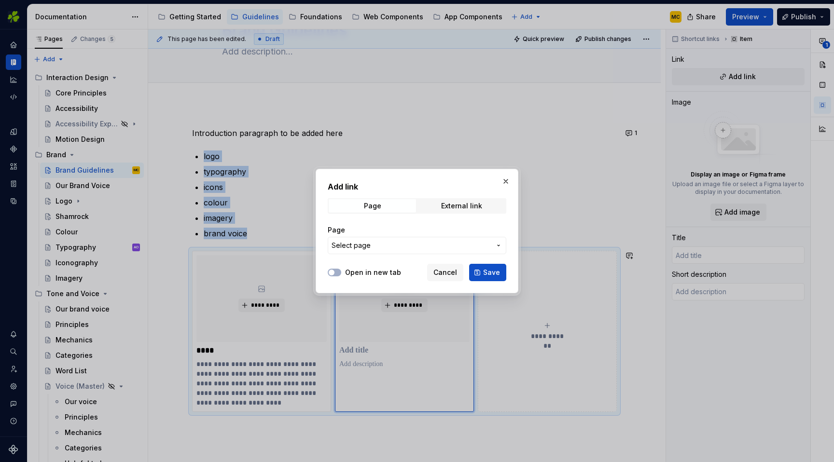
click at [402, 246] on span "Select page" at bounding box center [411, 246] width 159 height 10
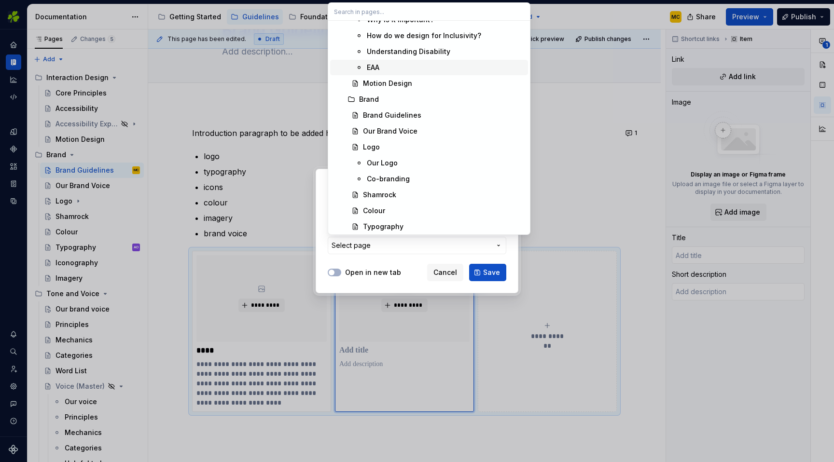
scroll to position [338, 0]
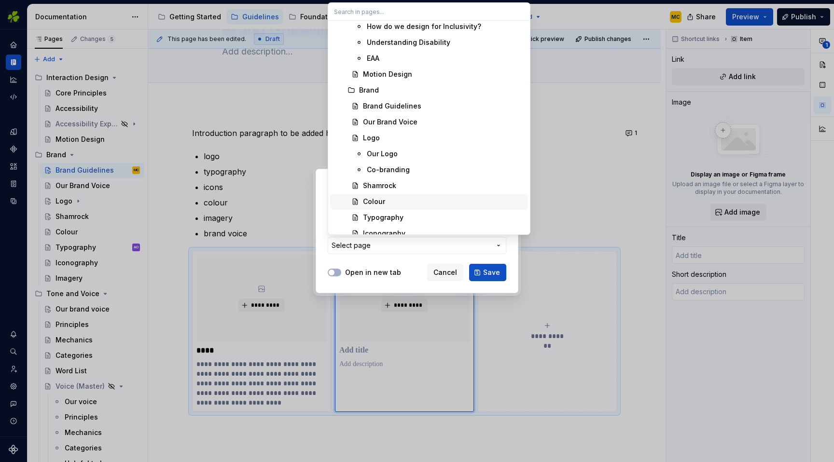
click at [401, 199] on div "Colour" at bounding box center [443, 202] width 161 height 10
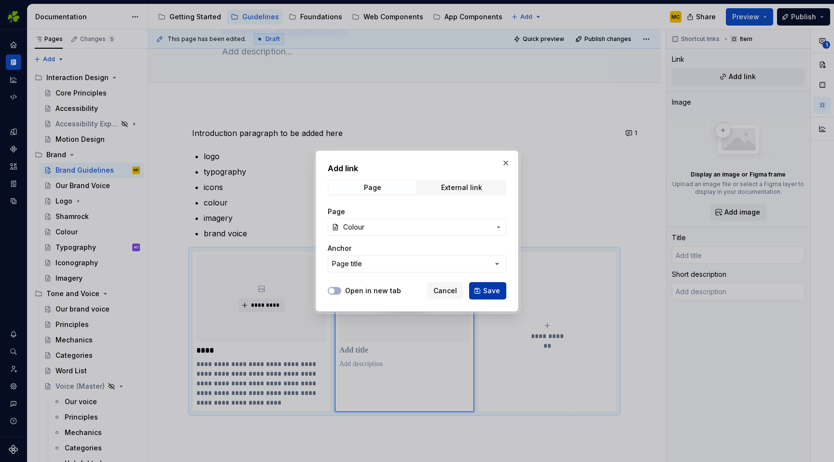
click at [483, 287] on button "Save" at bounding box center [487, 290] width 37 height 17
type textarea "*"
type input "Colour"
type textarea "Just like us, the colours we use are friendly, warm and welcoming."
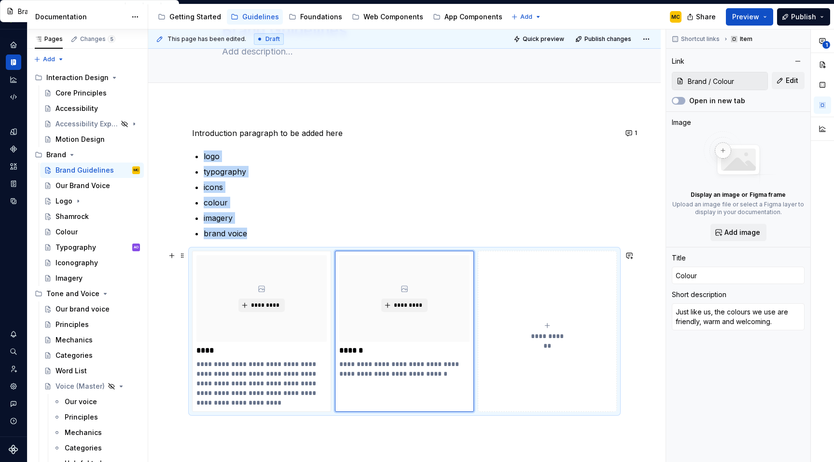
click at [548, 330] on div "**********" at bounding box center [547, 331] width 130 height 19
type textarea "*"
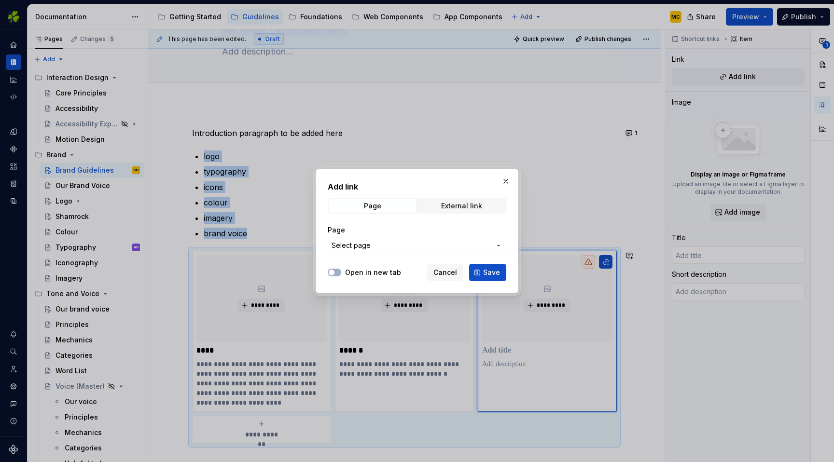
click at [418, 245] on span "Select page" at bounding box center [411, 246] width 159 height 10
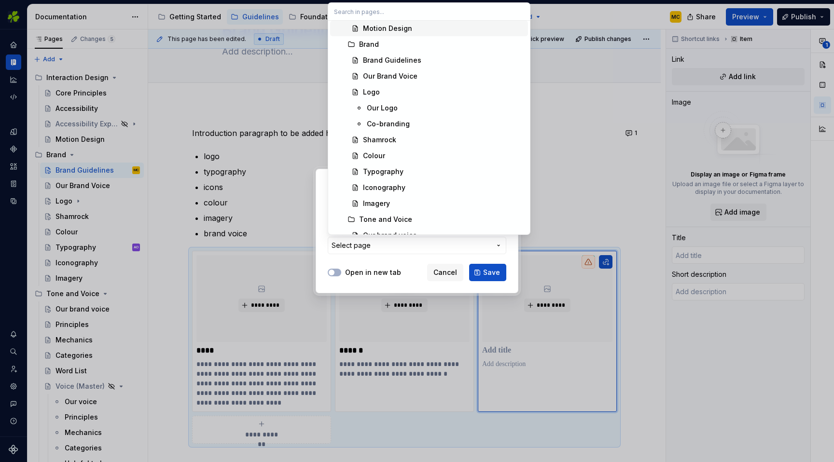
scroll to position [406, 0]
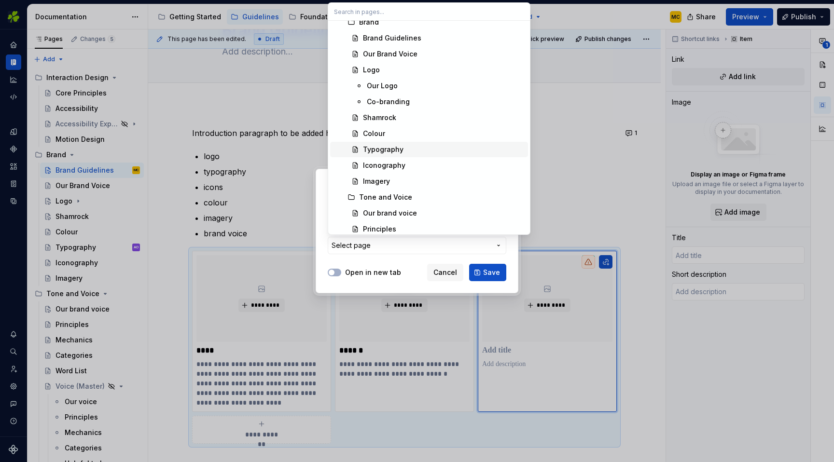
click at [396, 151] on div "Typography" at bounding box center [383, 150] width 41 height 10
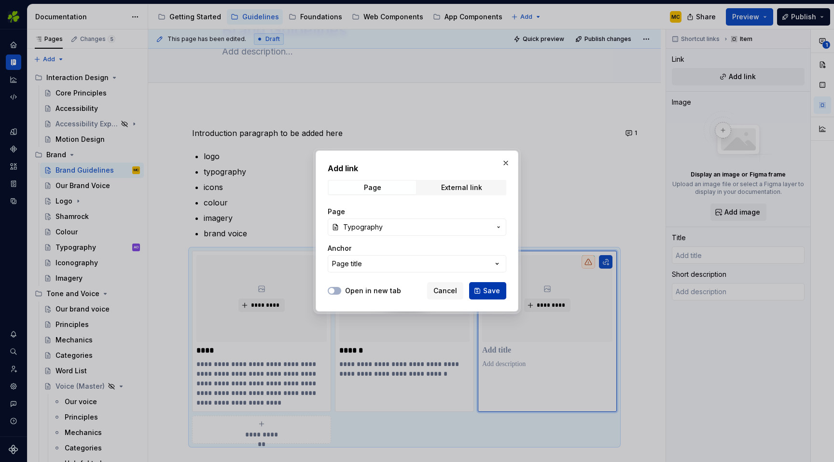
click at [499, 289] on span "Save" at bounding box center [491, 291] width 17 height 10
type textarea "*"
type input "Typography"
type textarea "Modern, open and distinctive, Diodrum is the font that is used consistently acr…"
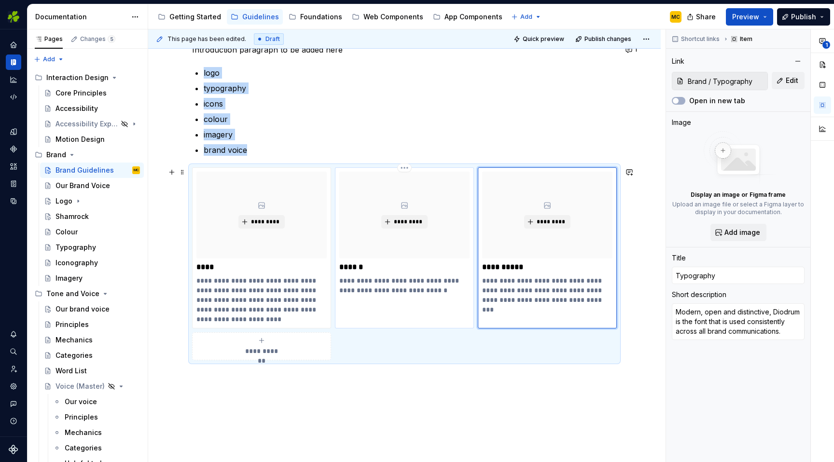
scroll to position [154, 0]
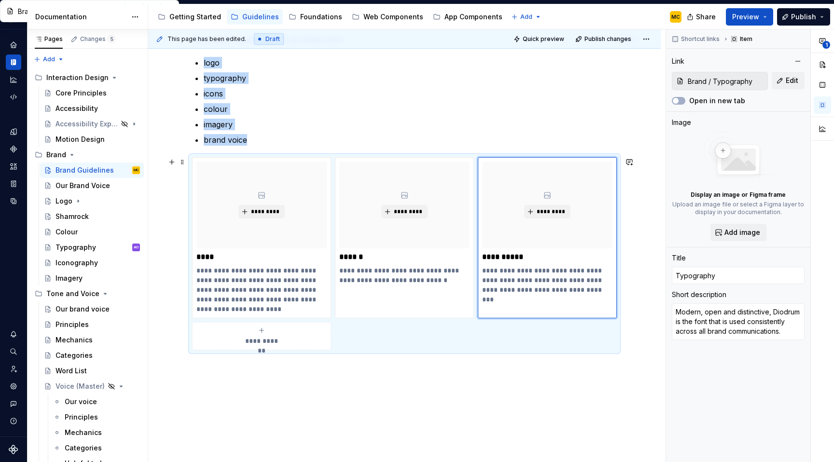
click at [265, 334] on icon "submit" at bounding box center [262, 331] width 8 height 8
type textarea "*"
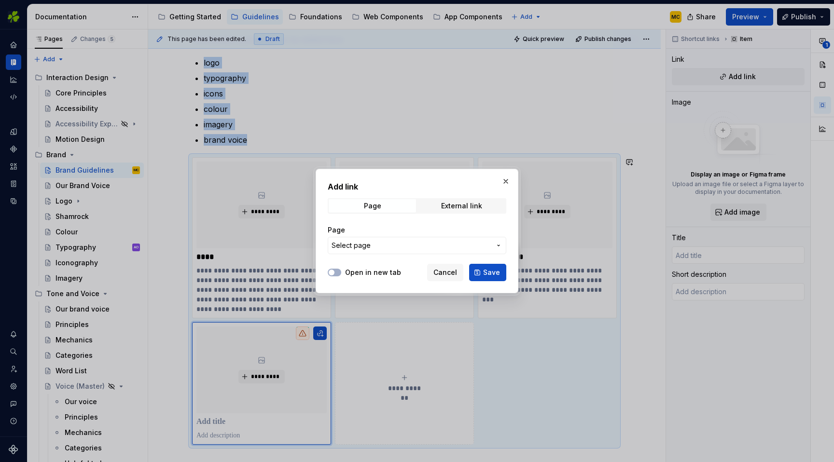
click at [380, 247] on span "Select page" at bounding box center [411, 246] width 159 height 10
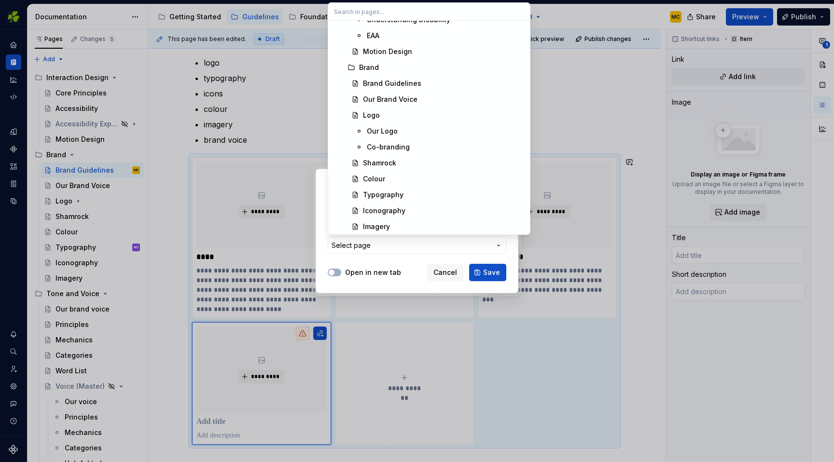
scroll to position [374, 0]
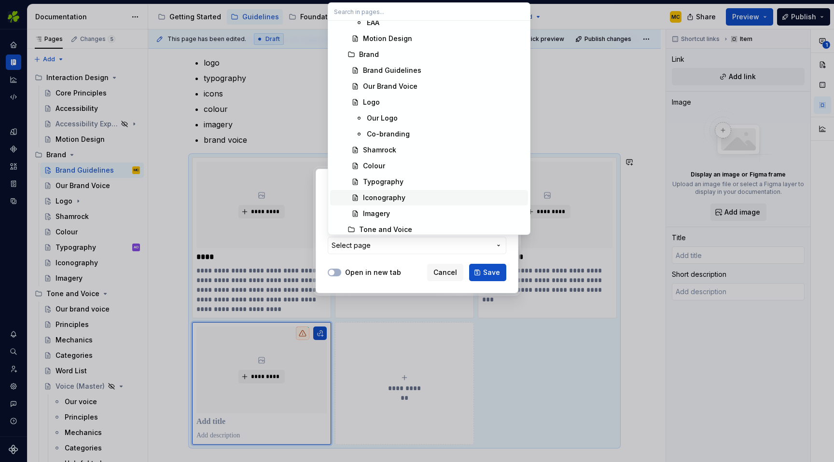
click at [402, 196] on div "Iconography" at bounding box center [384, 198] width 42 height 10
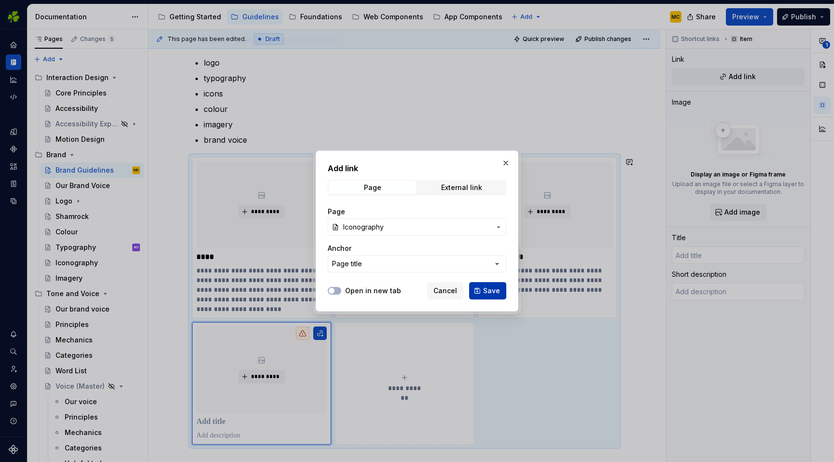
click at [492, 293] on span "Save" at bounding box center [491, 291] width 17 height 10
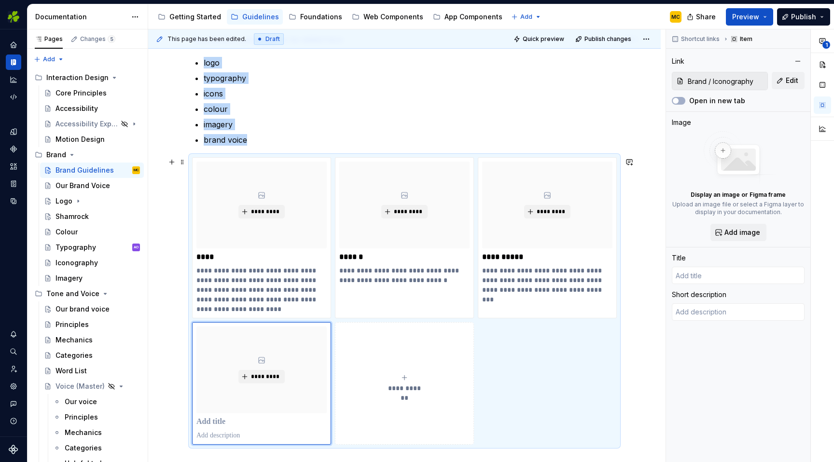
type textarea "*"
type input "Iconography"
click at [404, 373] on button "**********" at bounding box center [404, 383] width 139 height 123
type textarea "*"
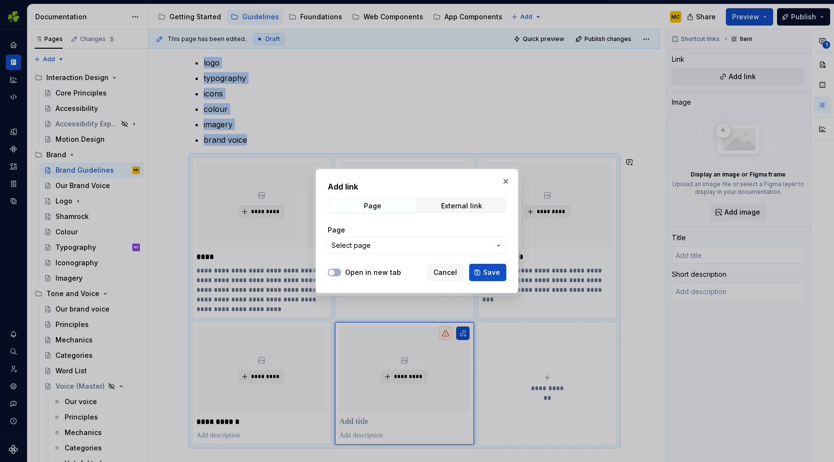
click at [407, 244] on span "Select page" at bounding box center [411, 246] width 159 height 10
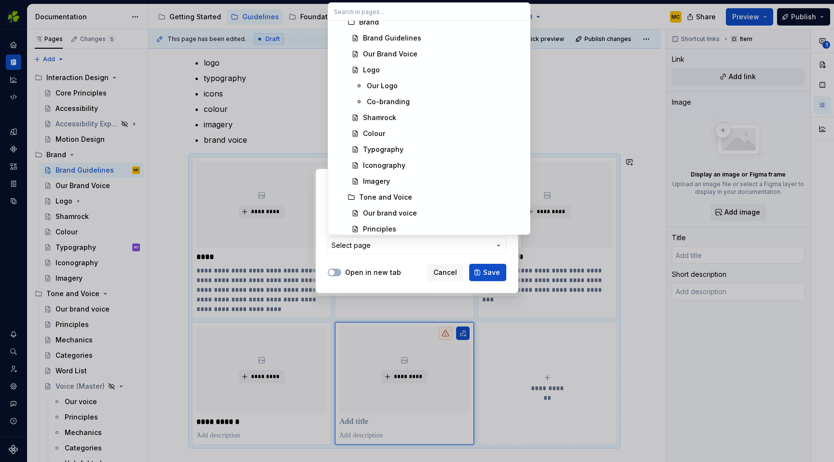
scroll to position [410, 0]
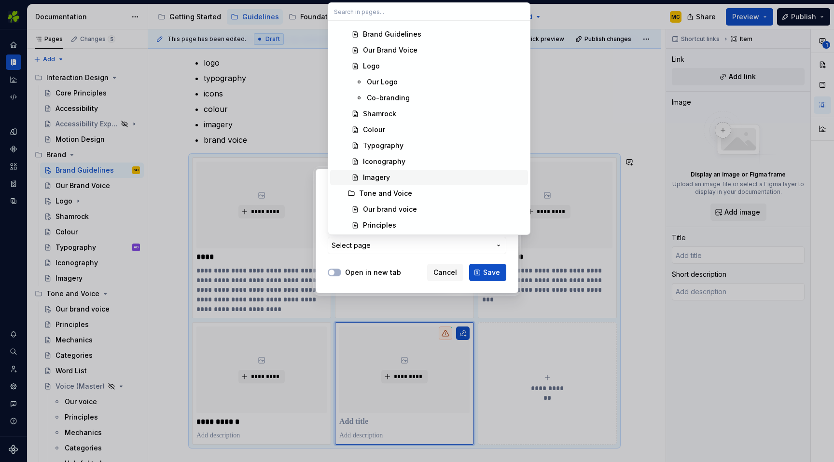
click at [404, 176] on div "Imagery" at bounding box center [443, 178] width 161 height 10
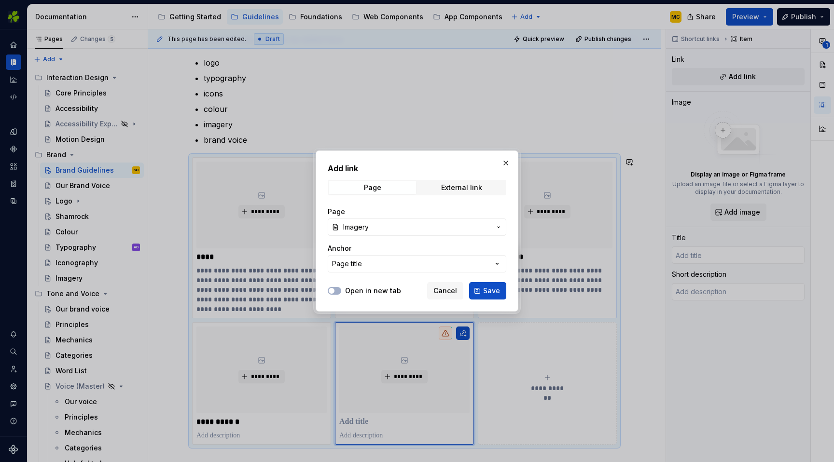
click at [490, 292] on span "Save" at bounding box center [491, 291] width 17 height 10
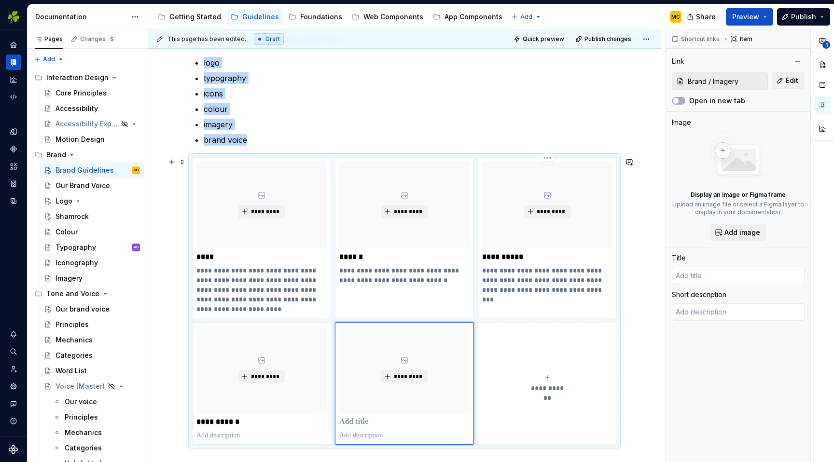
type textarea "*"
type input "Imagery"
click at [555, 384] on span "**********" at bounding box center [548, 389] width 42 height 10
type textarea "*"
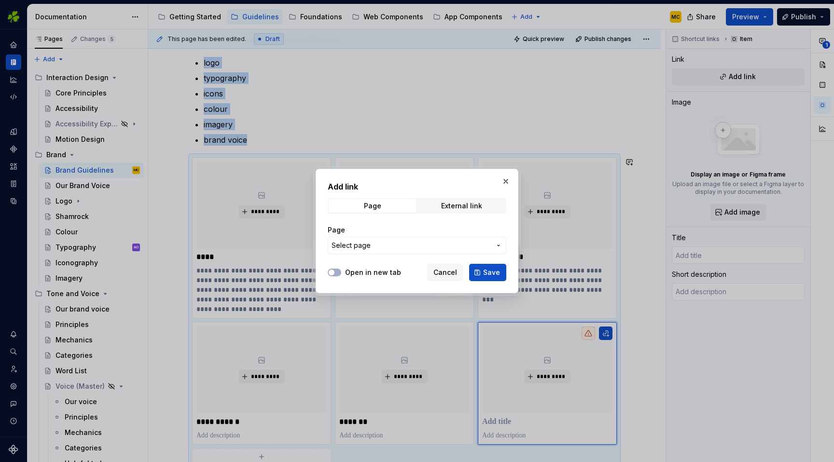
click at [461, 242] on span "Select page" at bounding box center [411, 246] width 159 height 10
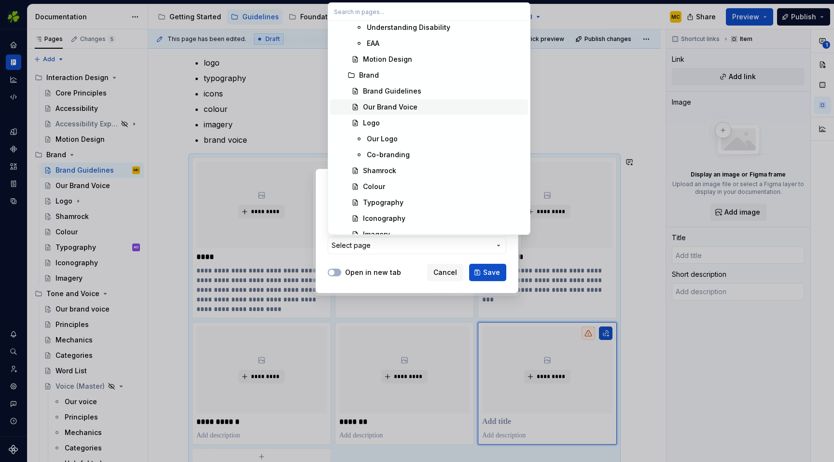
scroll to position [355, 0]
click at [413, 109] on div "Our Brand Voice" at bounding box center [390, 106] width 55 height 10
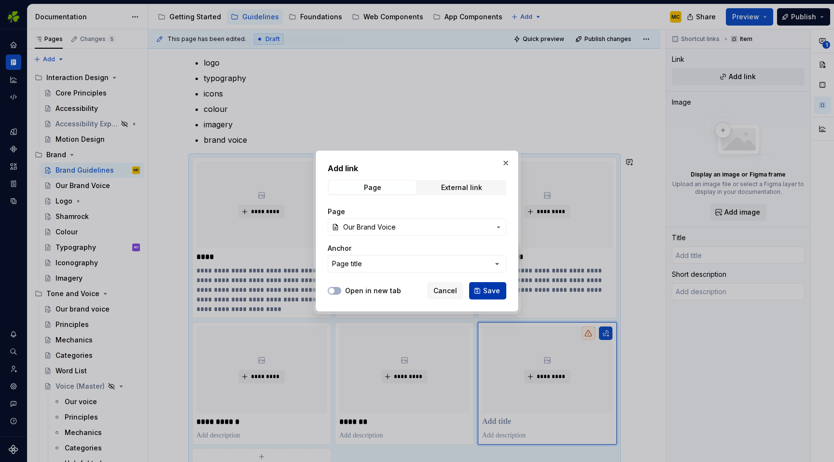
click at [486, 289] on span "Save" at bounding box center [491, 291] width 17 height 10
type textarea "*"
type input "Our Brand Voice"
type textarea "Our voice is our personality. It’s how we express ourselves and helps to shape …"
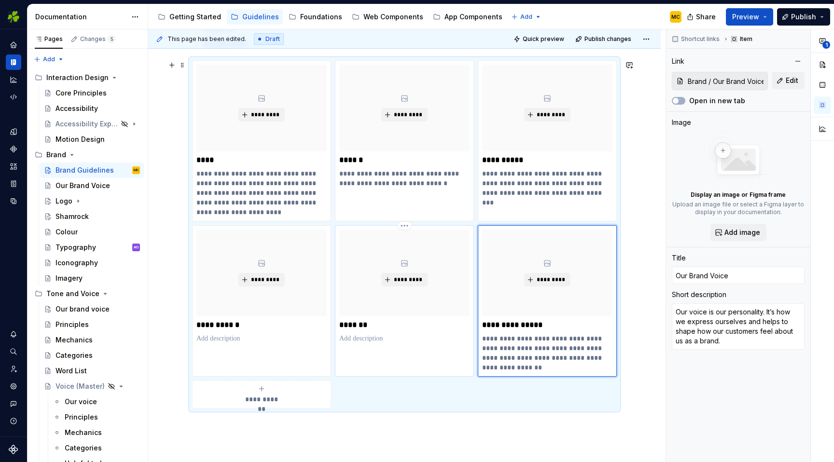
scroll to position [255, 0]
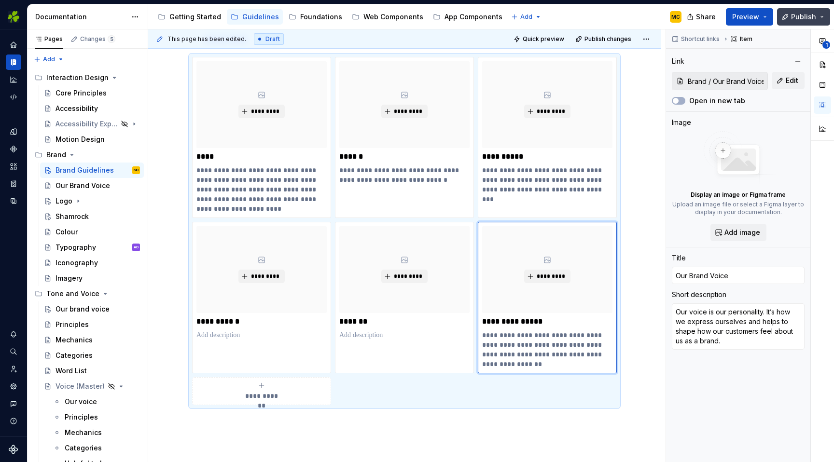
click at [810, 16] on span "Publish" at bounding box center [803, 17] width 25 height 10
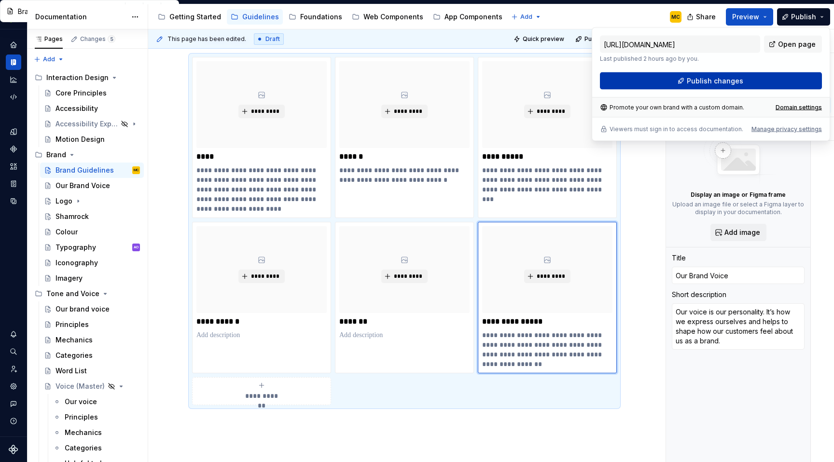
click at [722, 80] on span "Publish changes" at bounding box center [715, 81] width 56 height 10
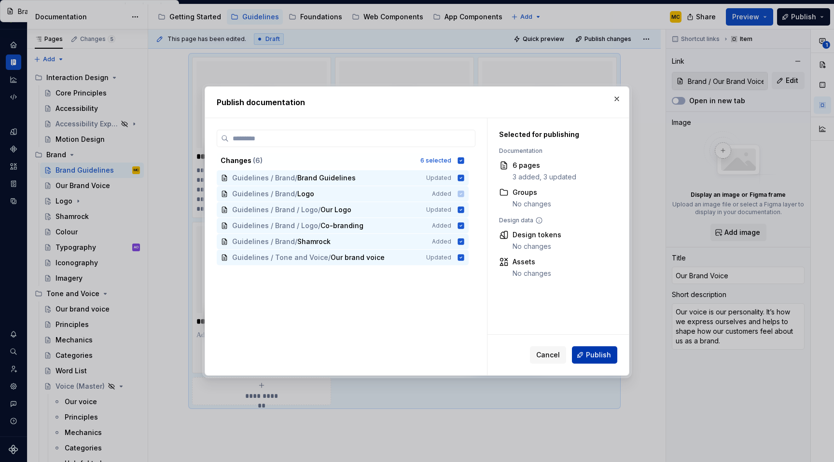
click at [607, 351] on span "Publish" at bounding box center [598, 355] width 25 height 10
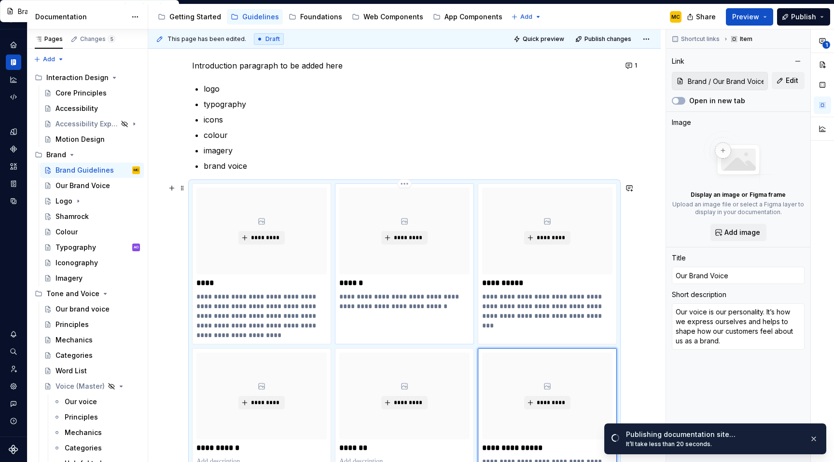
scroll to position [127, 0]
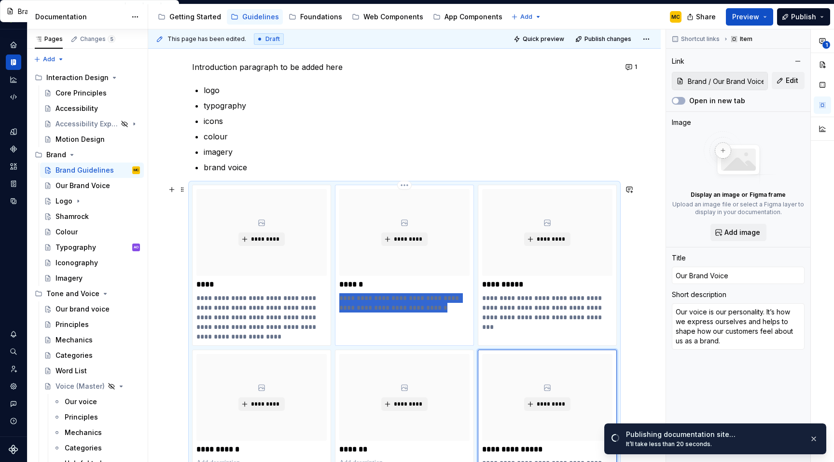
drag, startPoint x: 442, startPoint y: 309, endPoint x: 343, endPoint y: 297, distance: 99.7
click at [343, 297] on p "**********" at bounding box center [404, 302] width 130 height 19
type textarea "*"
type input "Colour"
type textarea "Just like us, the colours we use are friendly, warm and welcoming."
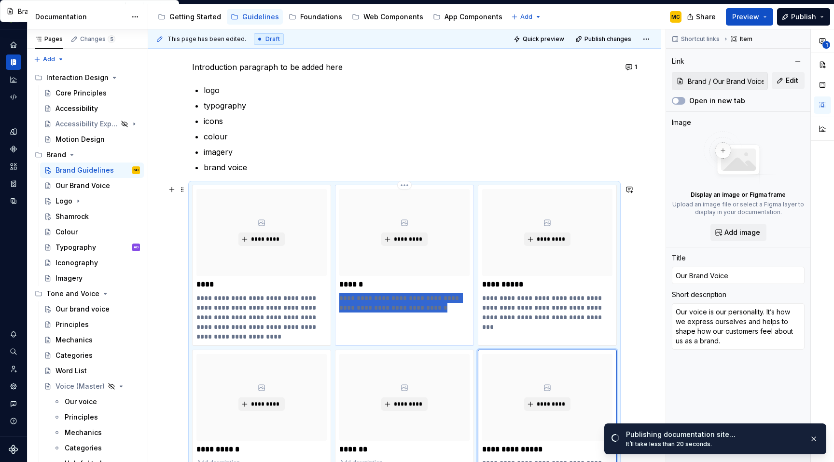
type input "Brand / Colour"
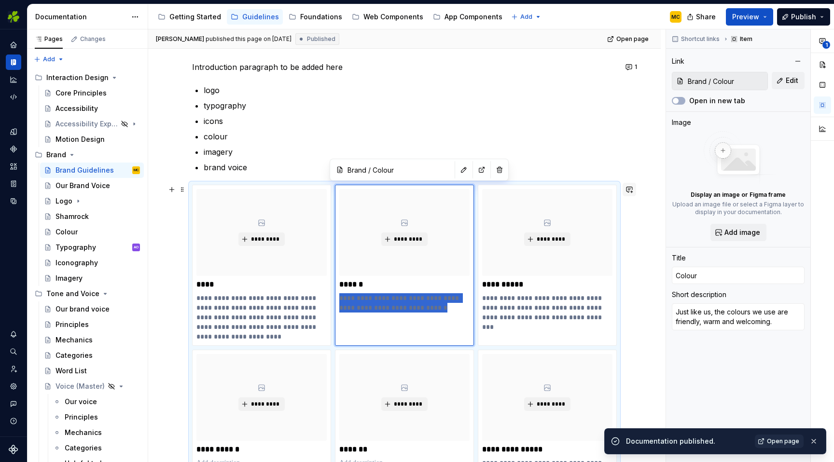
click at [629, 191] on button "button" at bounding box center [630, 190] width 14 height 14
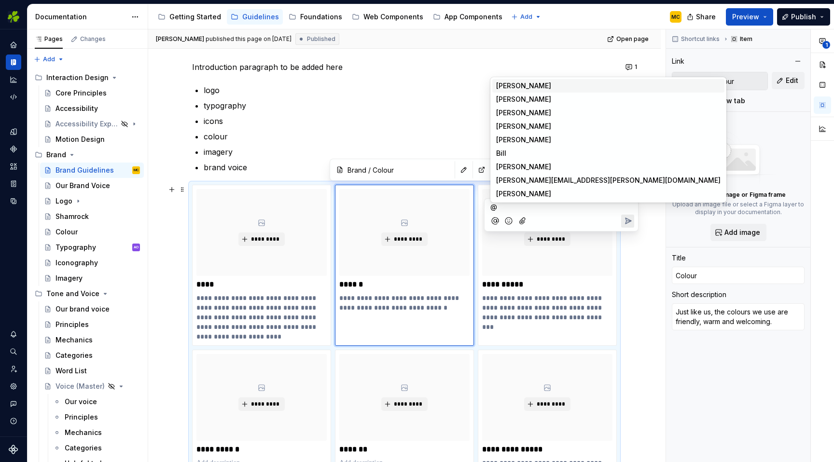
type textarea "*"
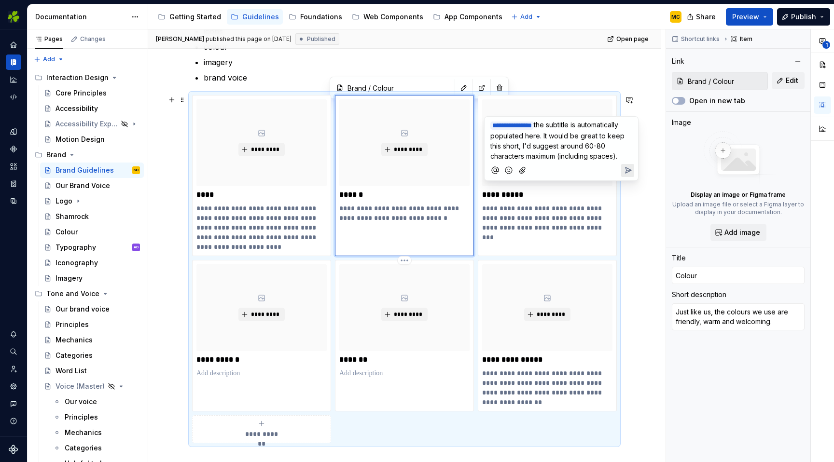
scroll to position [208, 0]
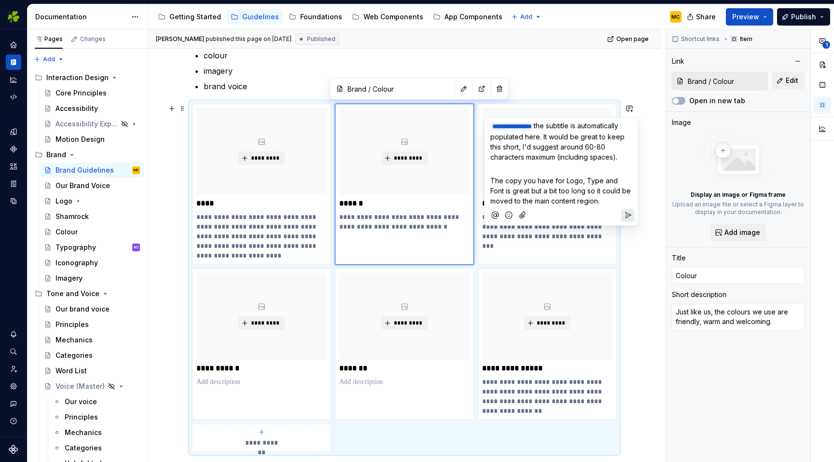
click at [626, 218] on icon "Send" at bounding box center [629, 215] width 6 height 6
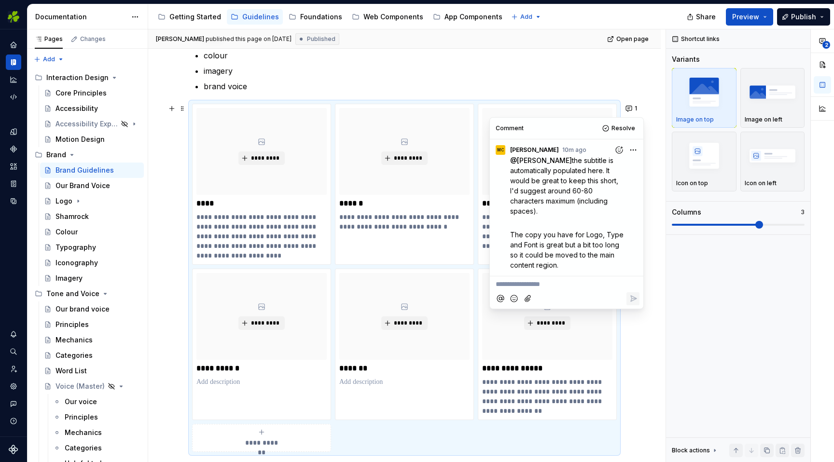
type textarea "*"
